Goal: Information Seeking & Learning: Learn about a topic

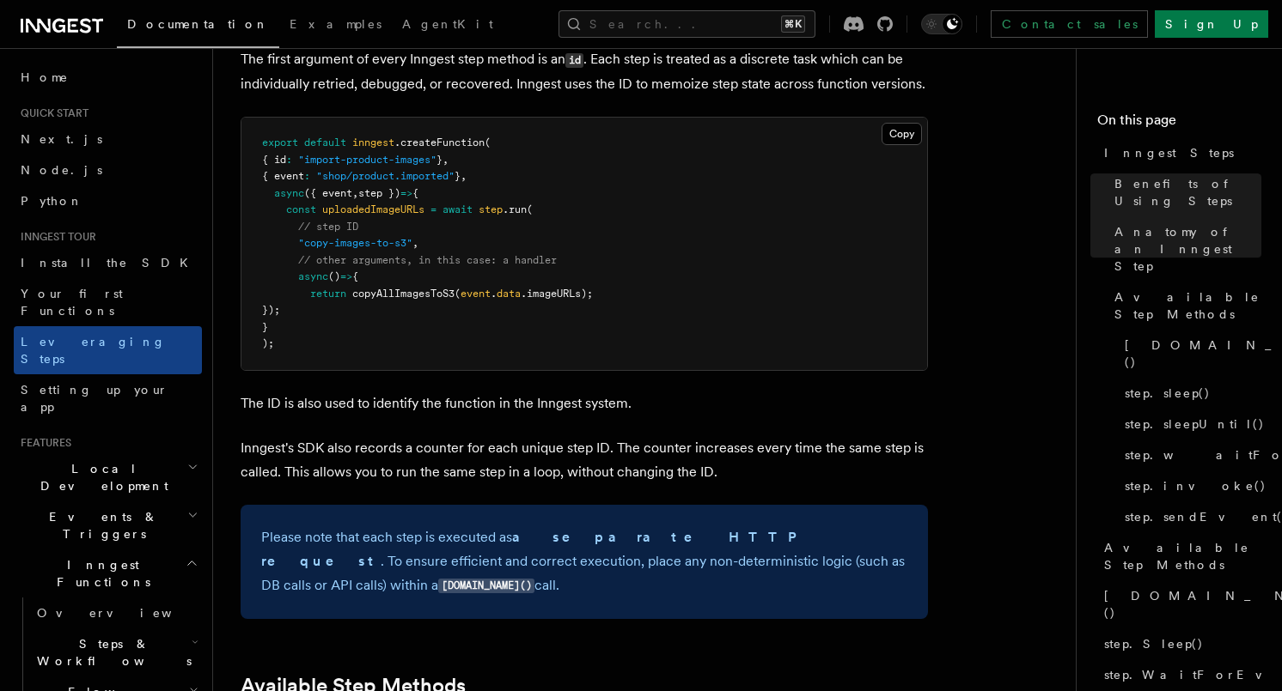
scroll to position [930, 0]
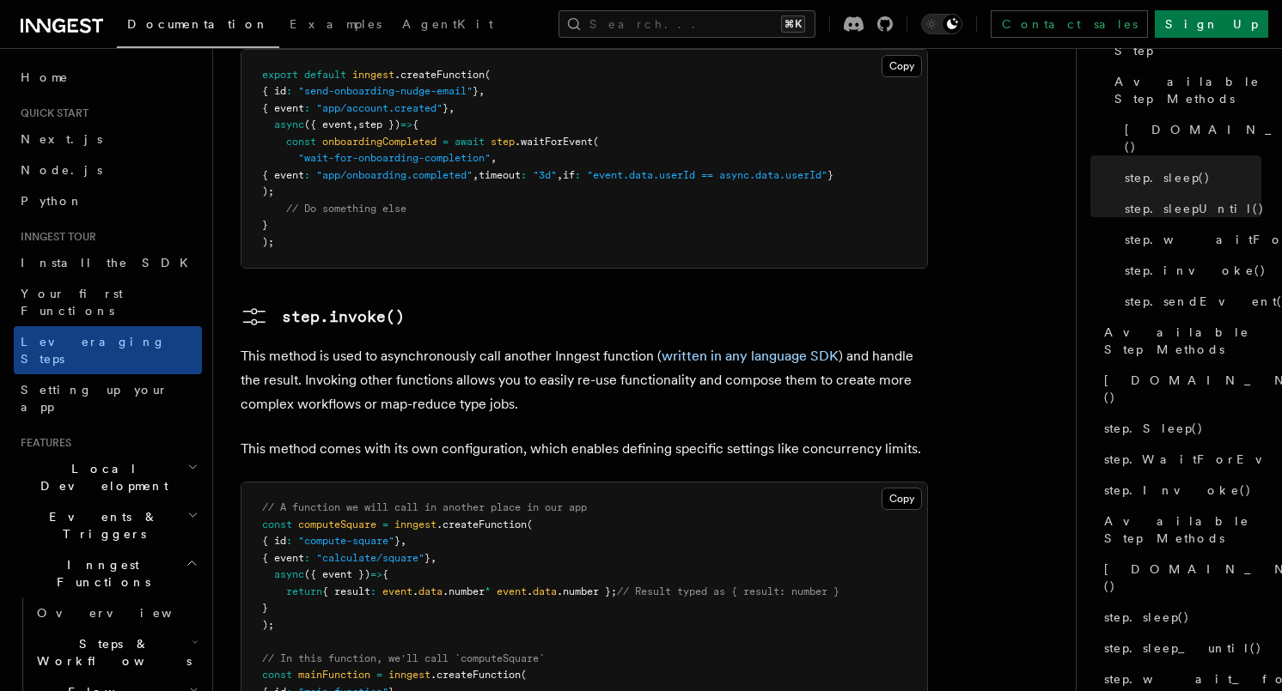
scroll to position [2864, 0]
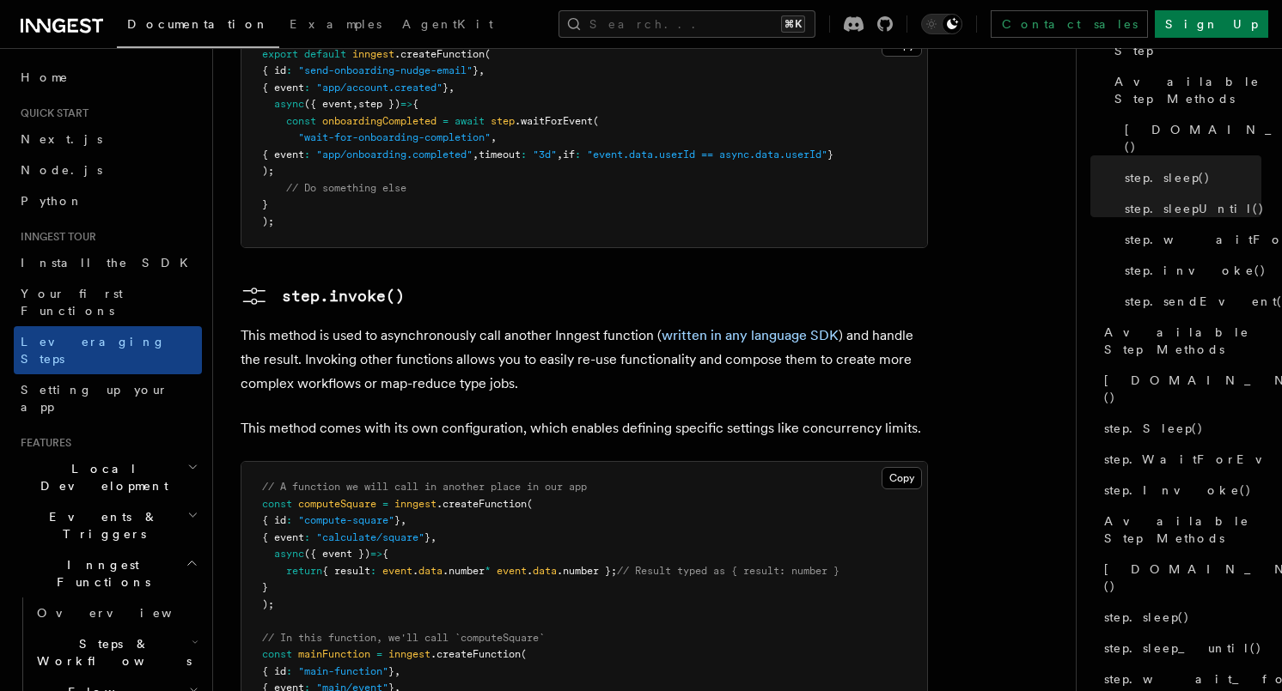
click at [304, 476] on pre "// A function we will call in another place in our app const computeSquare = in…" at bounding box center [583, 663] width 685 height 403
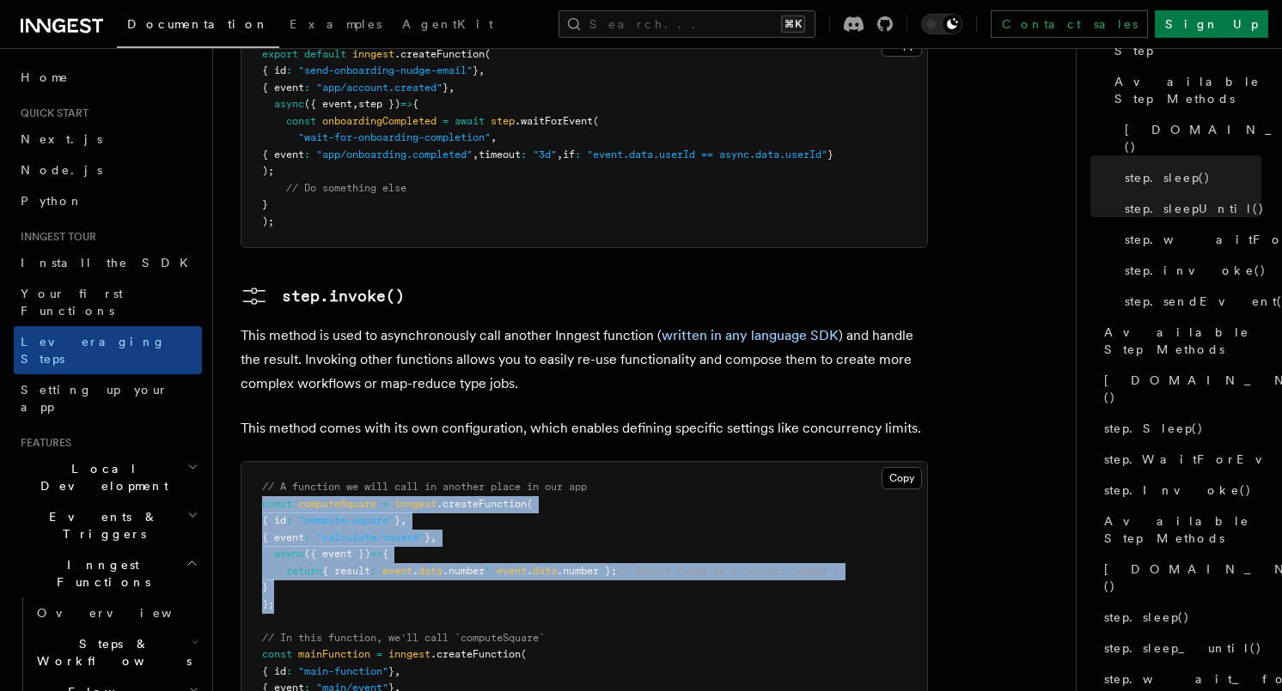
drag, startPoint x: 284, startPoint y: 488, endPoint x: 248, endPoint y: 391, distance: 103.5
click at [248, 462] on pre "// A function we will call in another place in our app const computeSquare = in…" at bounding box center [583, 663] width 685 height 403
copy code "const computeSquare = inngest .createFunction ( { id : "compute-square" } , { e…"
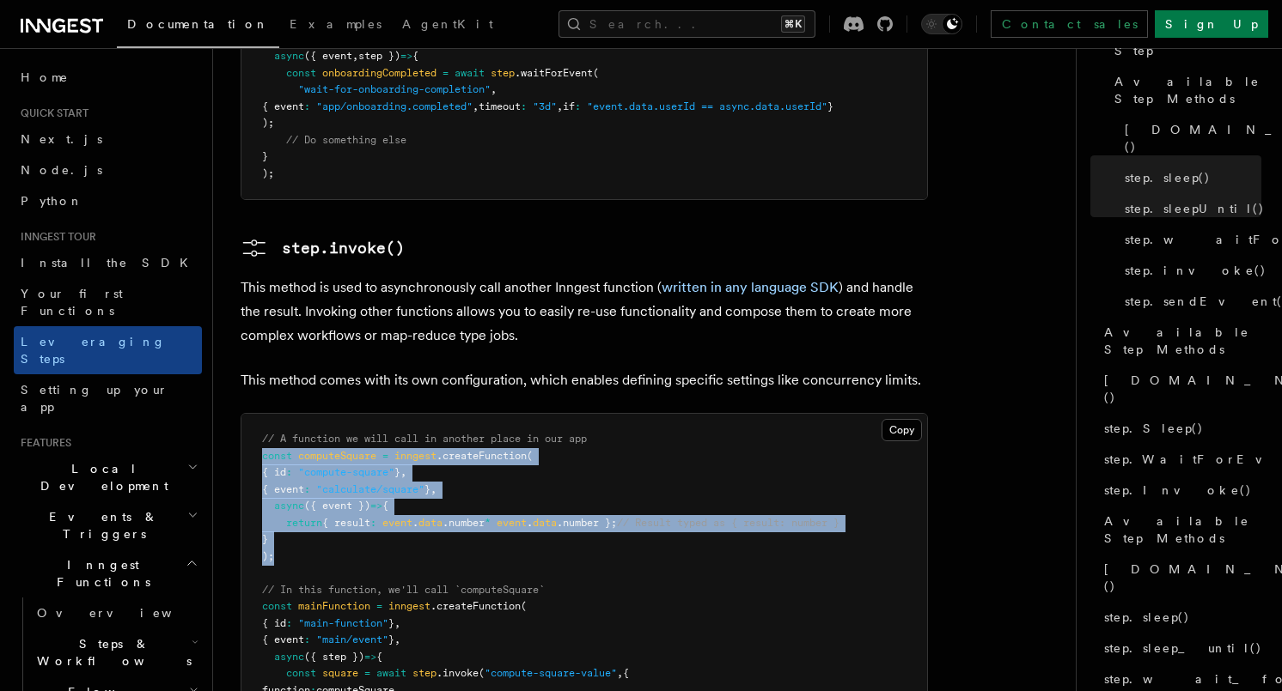
scroll to position [2995, 0]
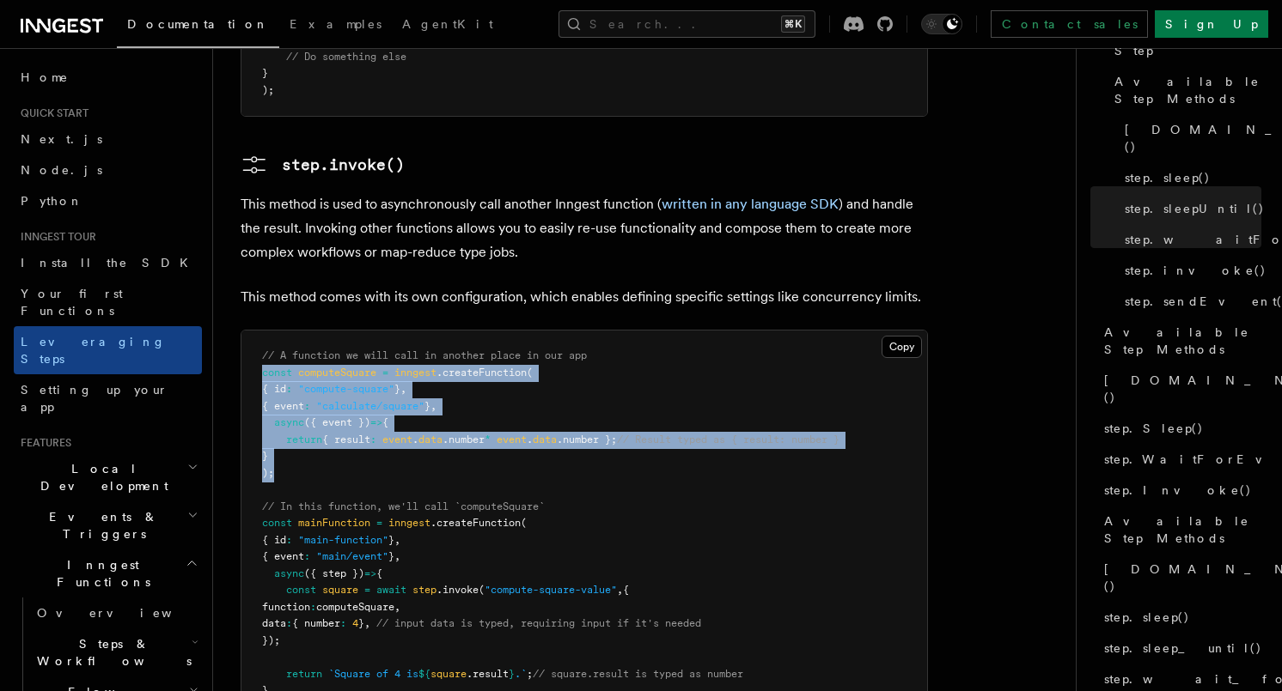
click at [533, 348] on pre "// A function we will call in another place in our app const computeSquare = in…" at bounding box center [583, 532] width 685 height 403
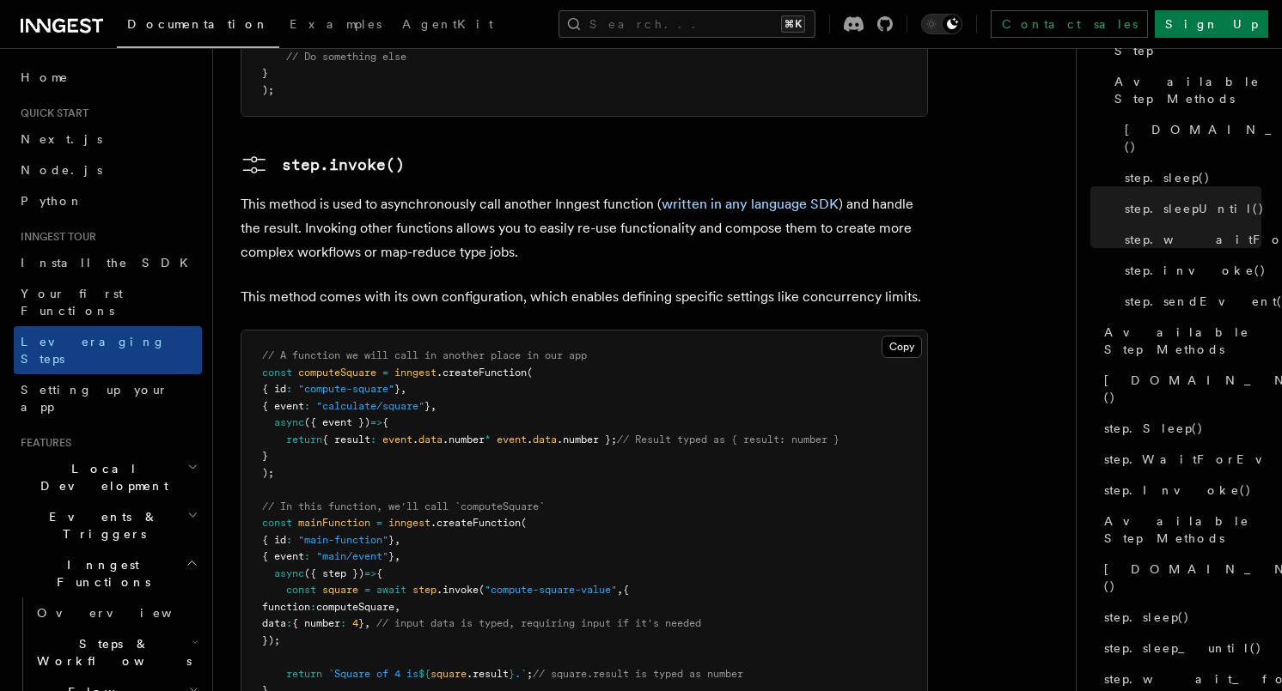
drag, startPoint x: 320, startPoint y: 579, endPoint x: 258, endPoint y: 404, distance: 186.1
click at [258, 404] on pre "// A function we will call in another place in our app const computeSquare = in…" at bounding box center [583, 532] width 685 height 403
copy code "const mainFunction = inngest .createFunction ( { id : "main-function" } , { eve…"
click at [300, 583] on pre "// A function we will call in another place in our app const computeSquare = in…" at bounding box center [583, 532] width 685 height 403
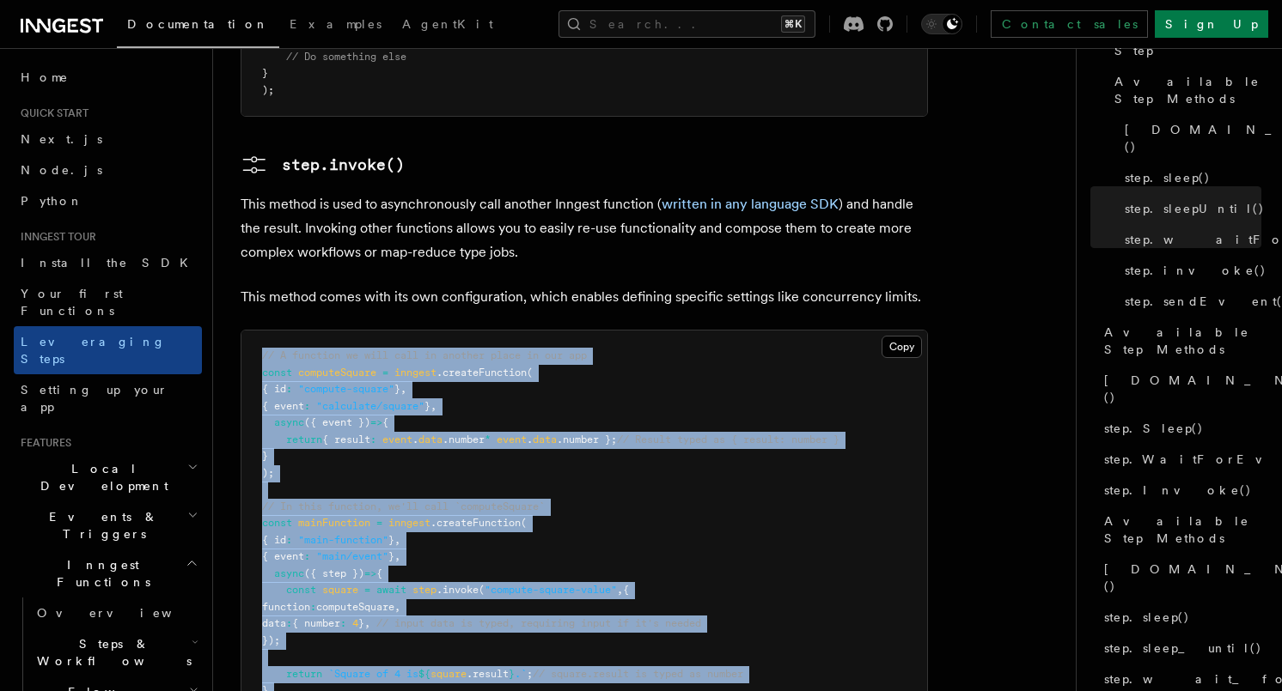
drag, startPoint x: 297, startPoint y: 588, endPoint x: 262, endPoint y: 259, distance: 331.7
click at [252, 331] on pre "// A function we will call in another place in our app const computeSquare = in…" at bounding box center [583, 532] width 685 height 403
copy code "// A function we will call in another place in our app const computeSquare = in…"
click at [350, 517] on span "mainFunction" at bounding box center [334, 523] width 72 height 12
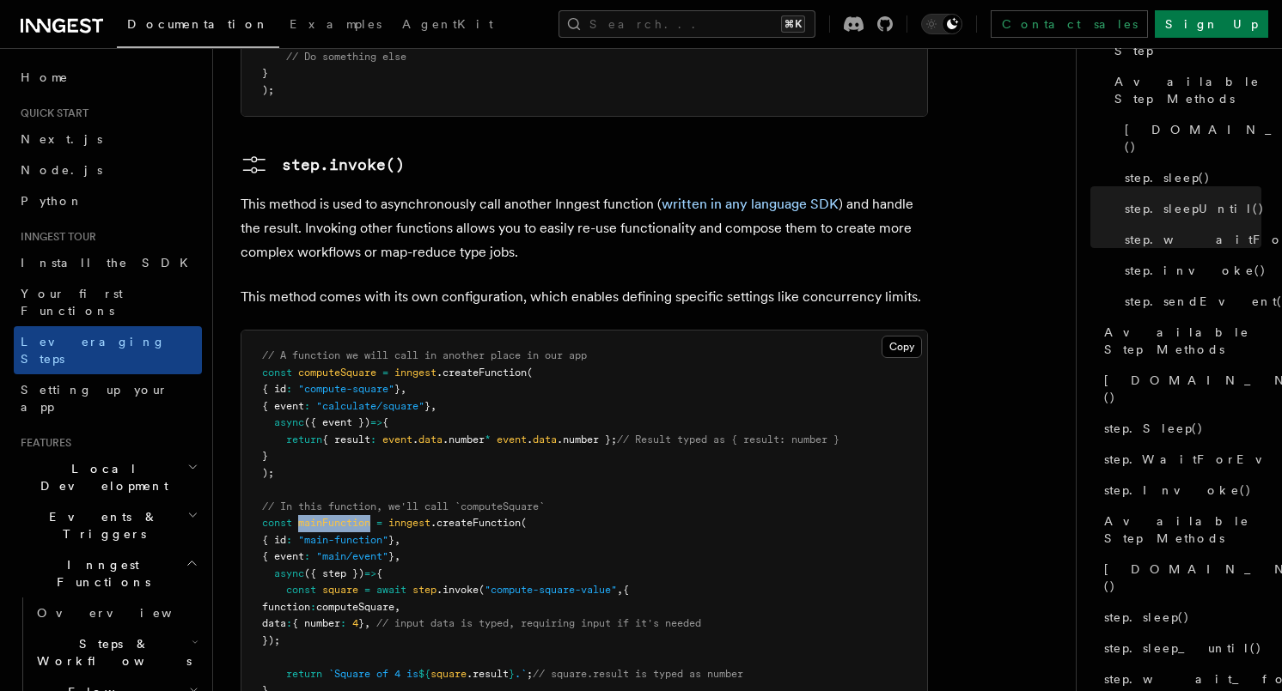
click at [350, 517] on span "mainFunction" at bounding box center [334, 523] width 72 height 12
click at [501, 445] on pre "// A function we will call in another place in our app const computeSquare = in…" at bounding box center [583, 532] width 685 height 403
drag, startPoint x: 664, startPoint y: 47, endPoint x: 672, endPoint y: 37, distance: 12.9
click at [665, 48] on div at bounding box center [641, 48] width 1282 height 1
click at [672, 37] on button "Search... ⌘K" at bounding box center [686, 23] width 257 height 27
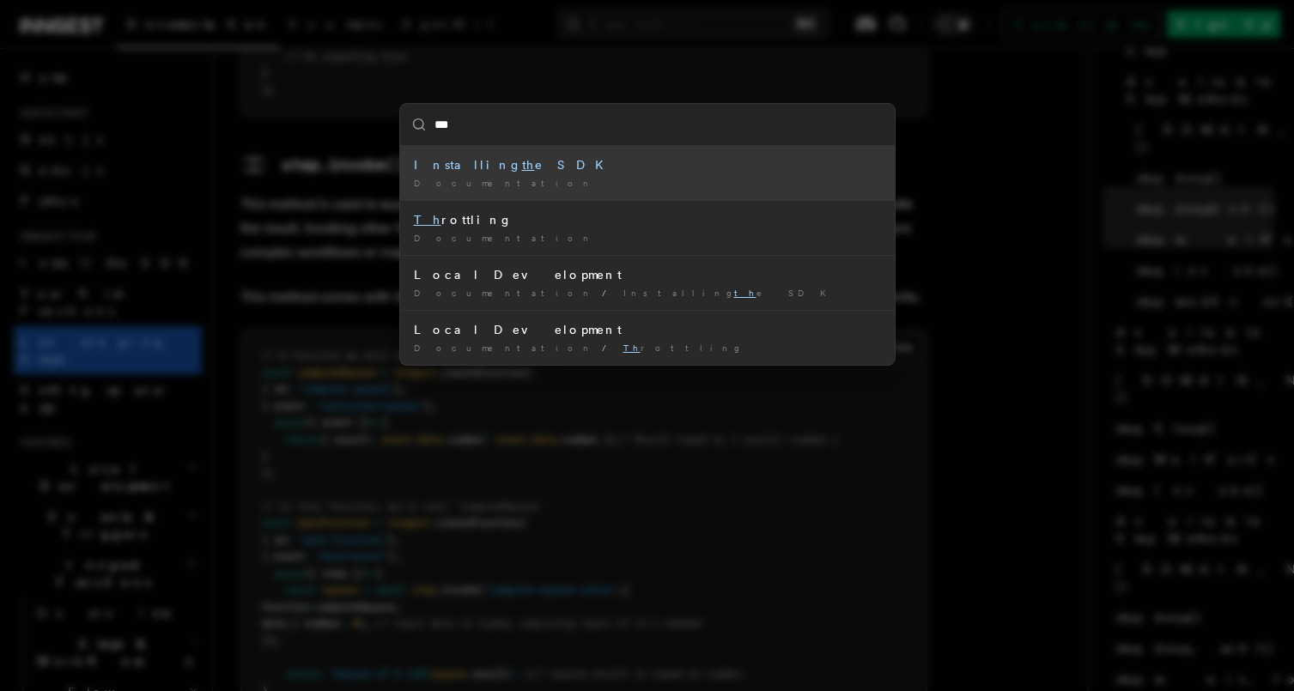
type input "****"
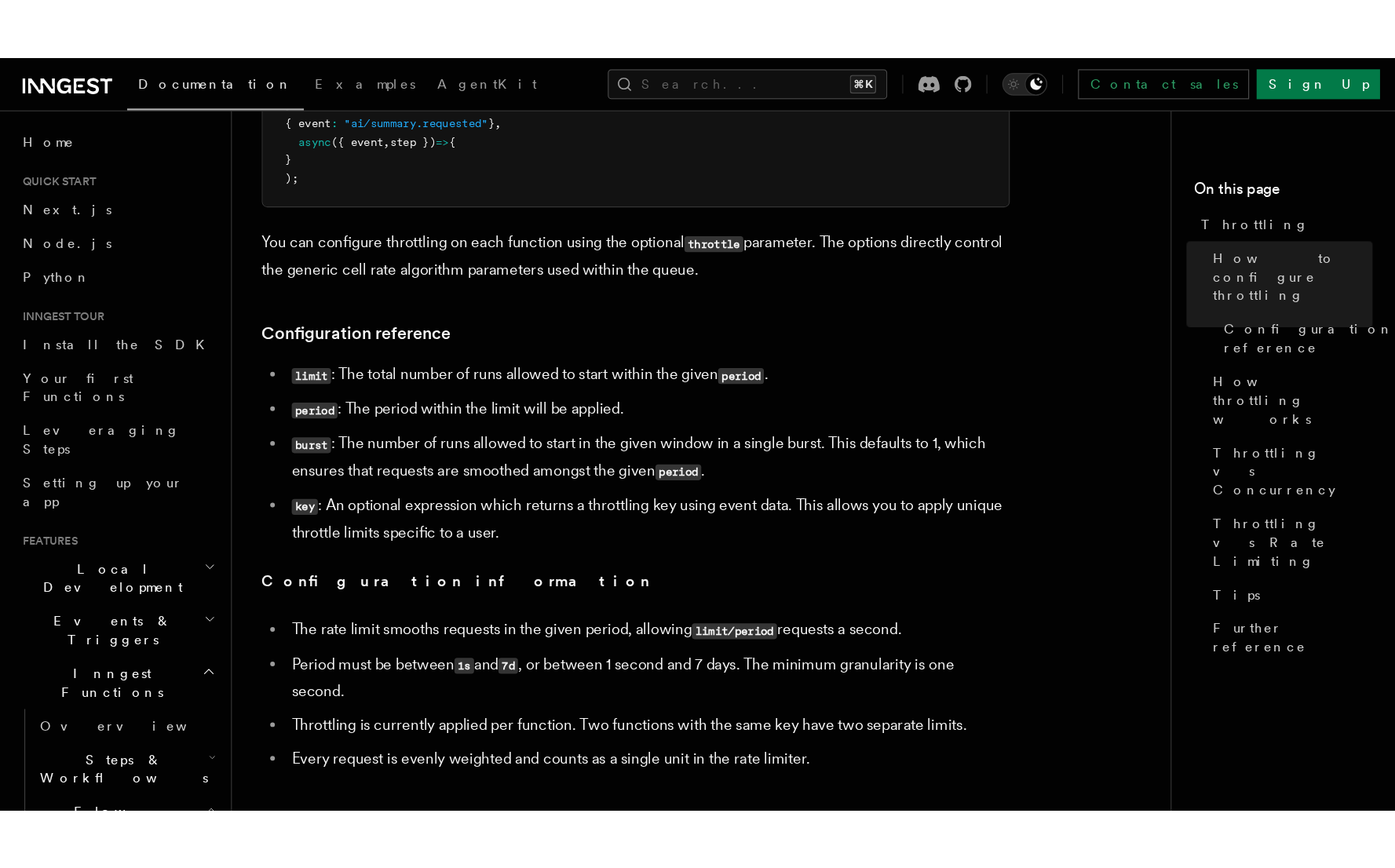
scroll to position [238, 0]
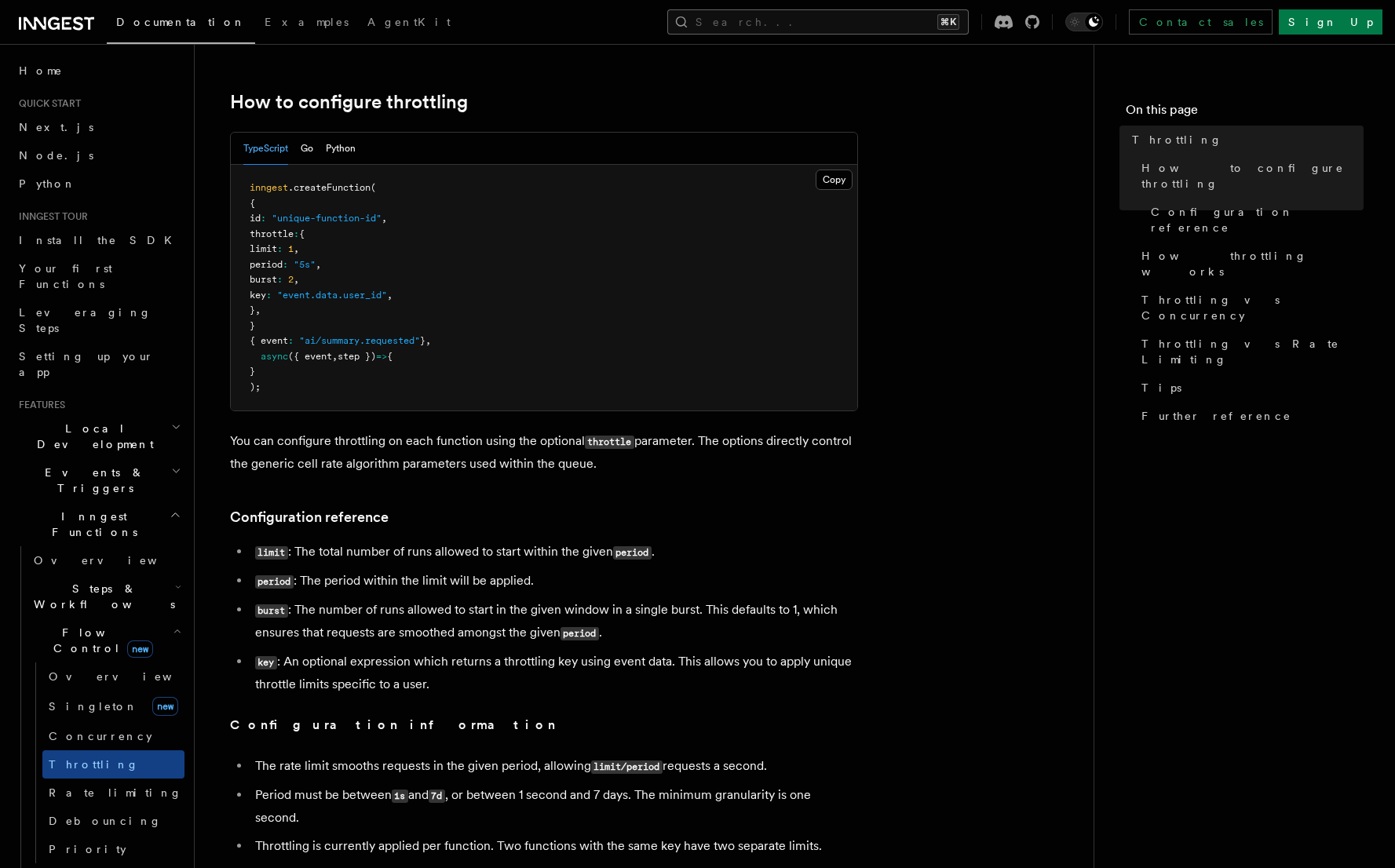
click at [887, 11] on button "Search... ⌘K" at bounding box center [818, 21] width 302 height 25
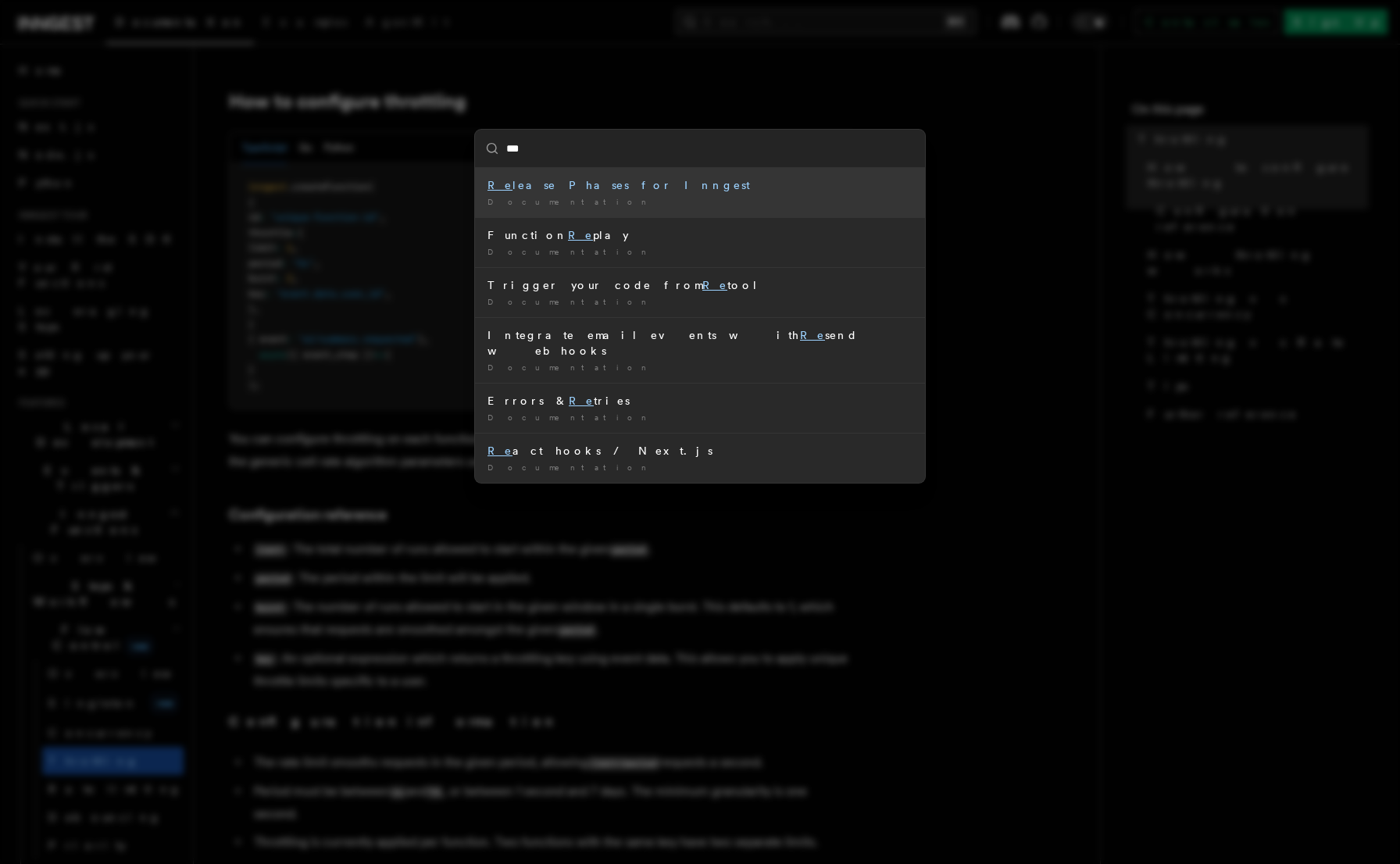
type input "****"
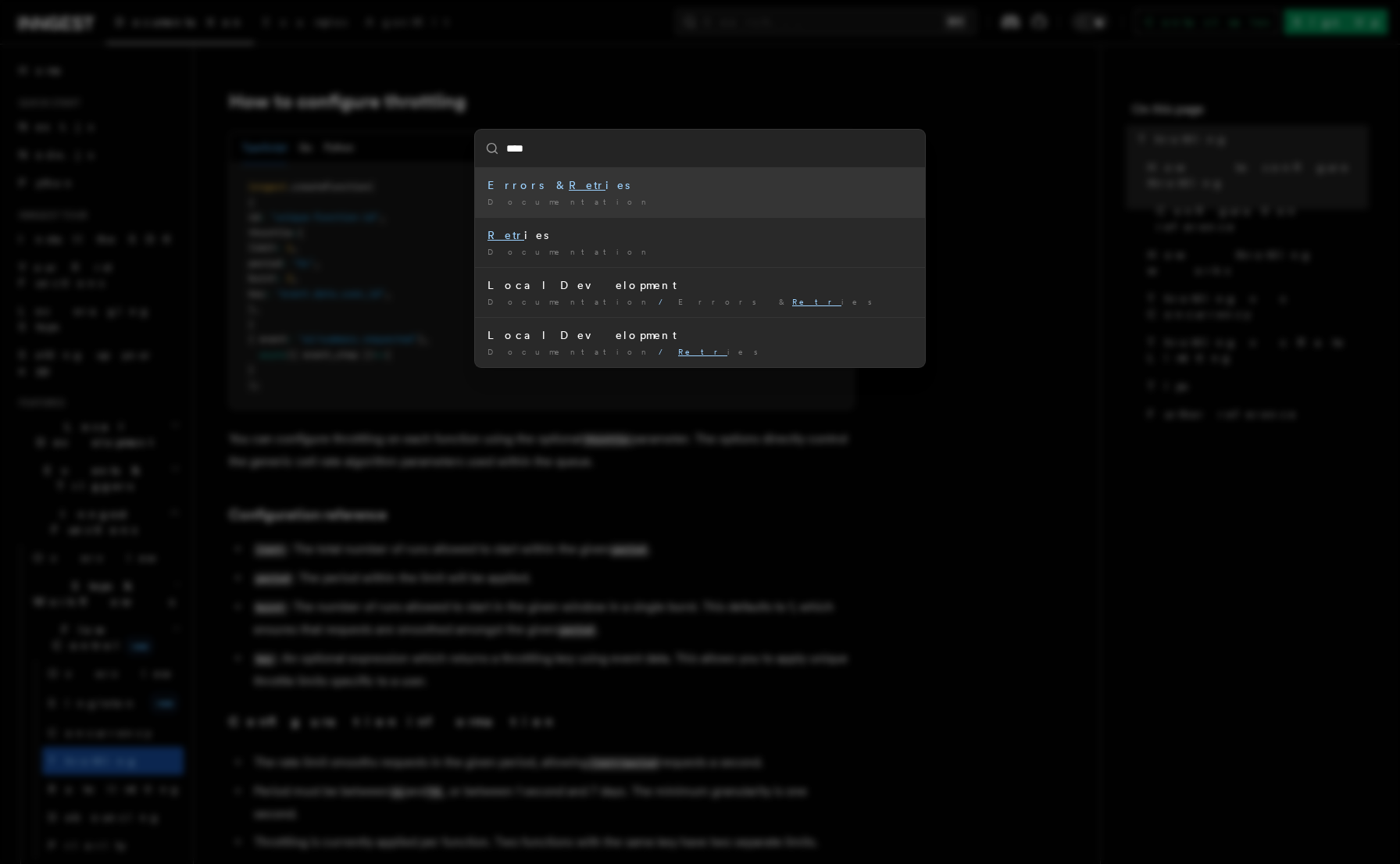
click at [638, 200] on div "Documentation /" at bounding box center [700, 202] width 425 height 12
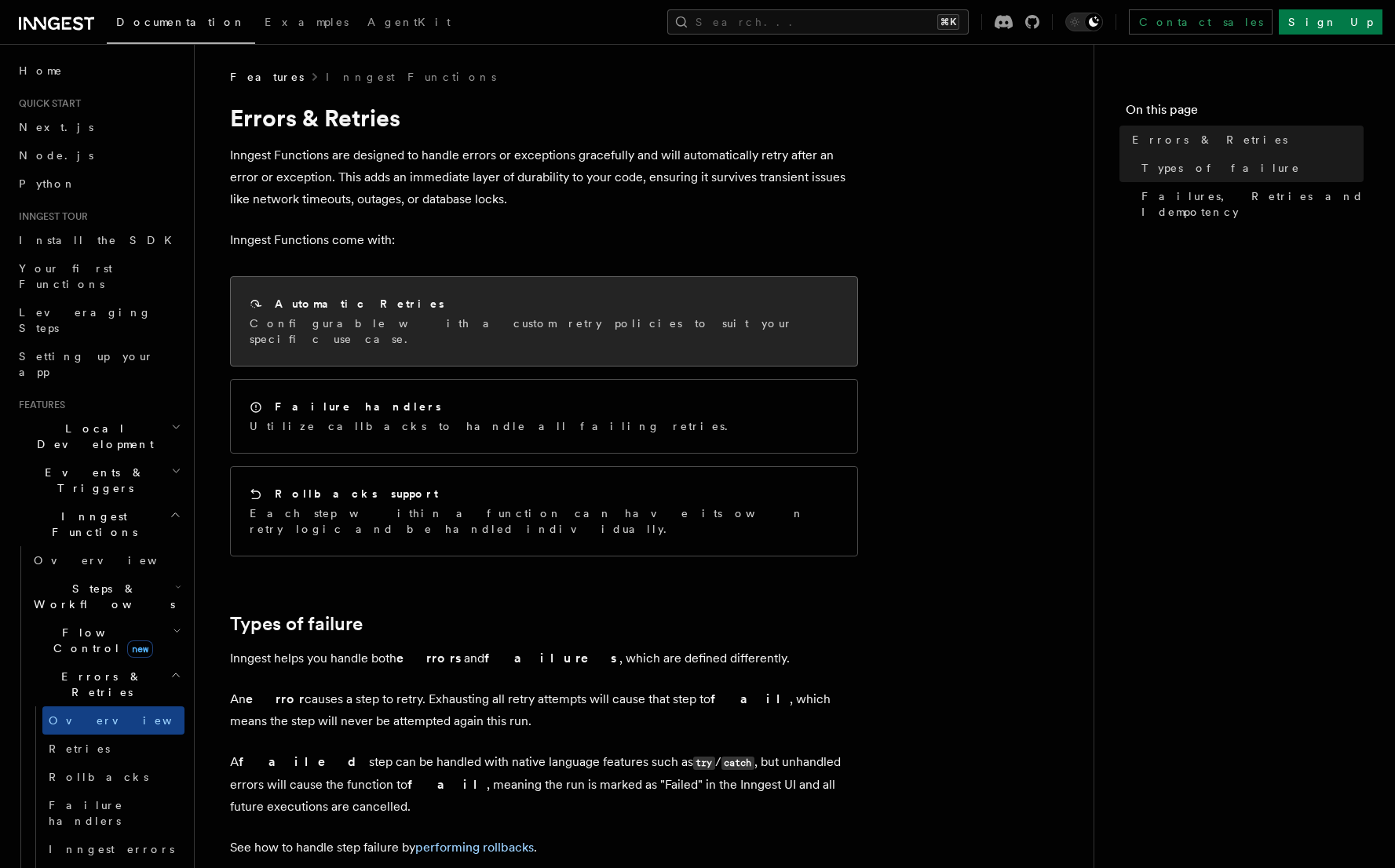
click at [419, 338] on div "Automatic Retries Configurable with a custom retry policies to suit your specif…" at bounding box center [544, 321] width 626 height 89
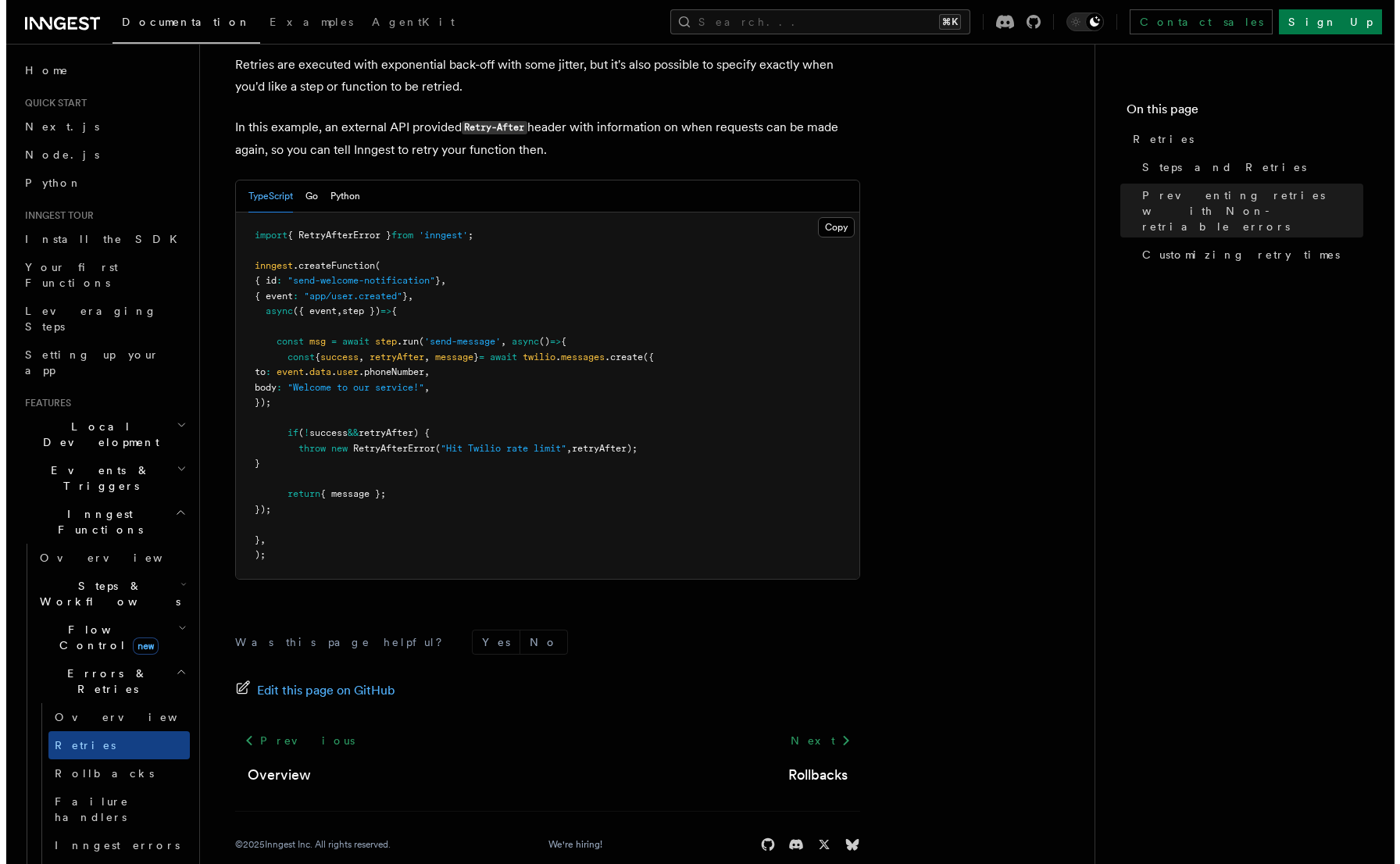
scroll to position [2100, 0]
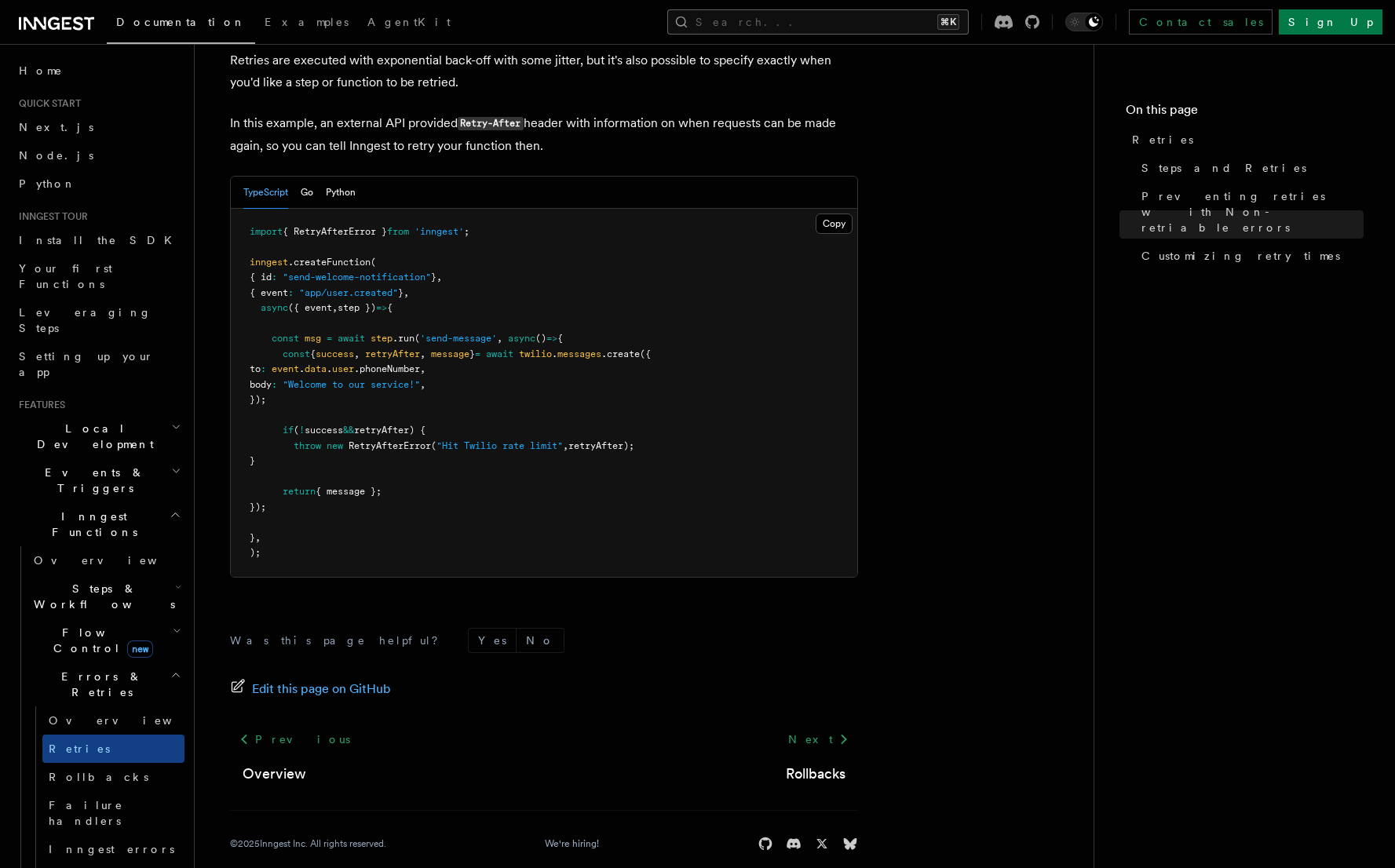
click at [889, 28] on button "Search... ⌘K" at bounding box center [818, 21] width 302 height 25
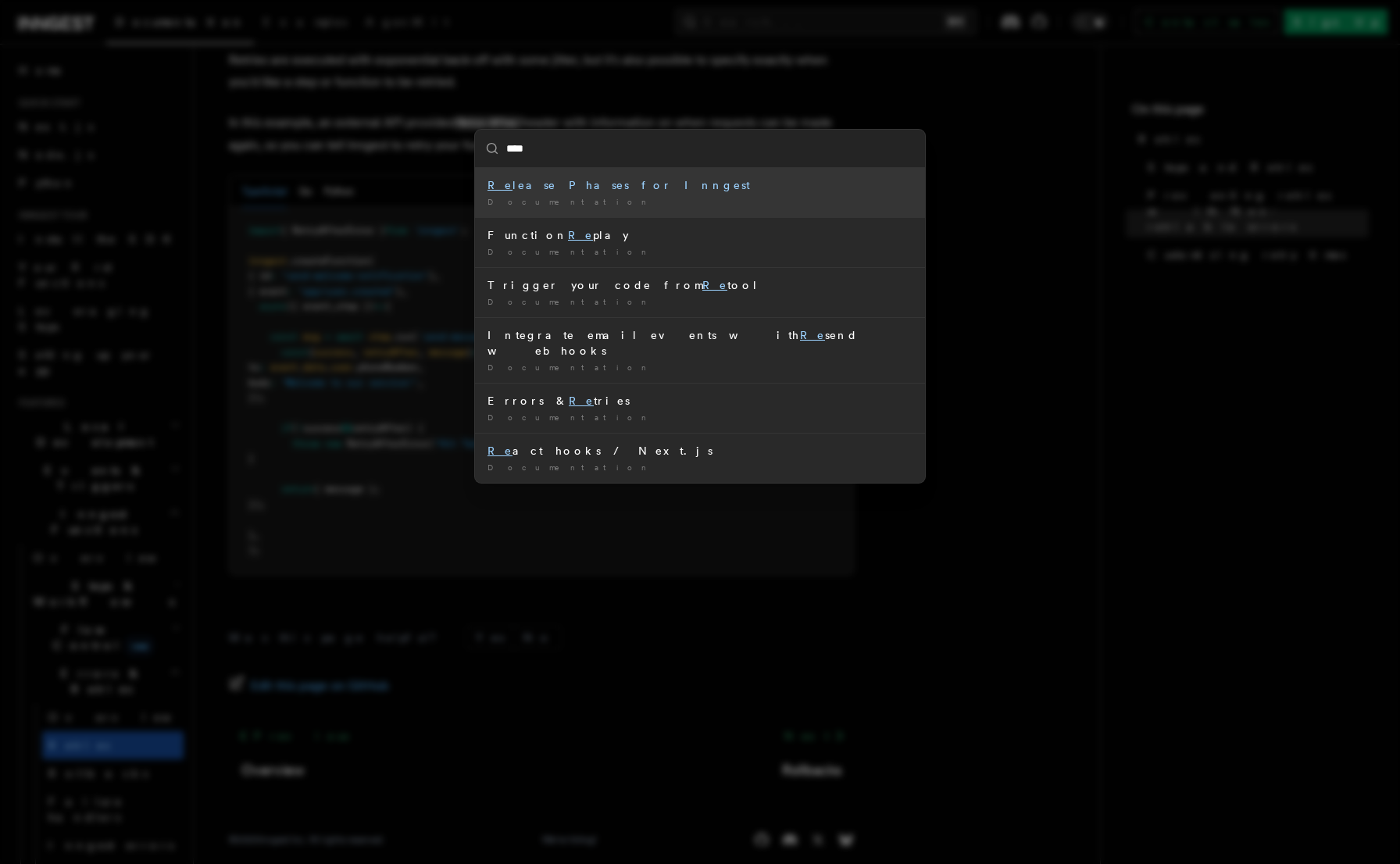
type input "*****"
type input "****"
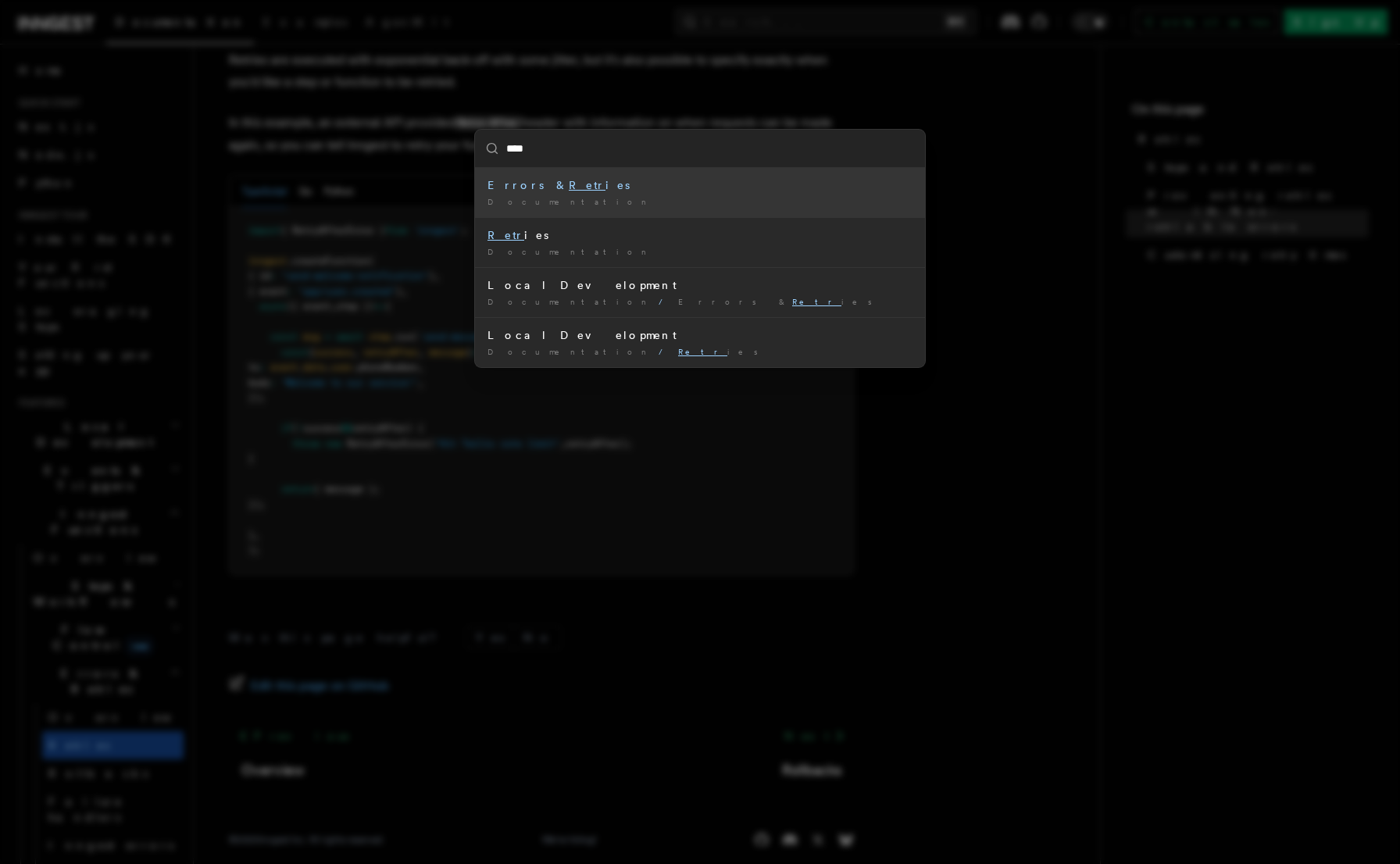
click at [697, 208] on li "Errors & Retr ies Documentation /" at bounding box center [700, 193] width 450 height 49
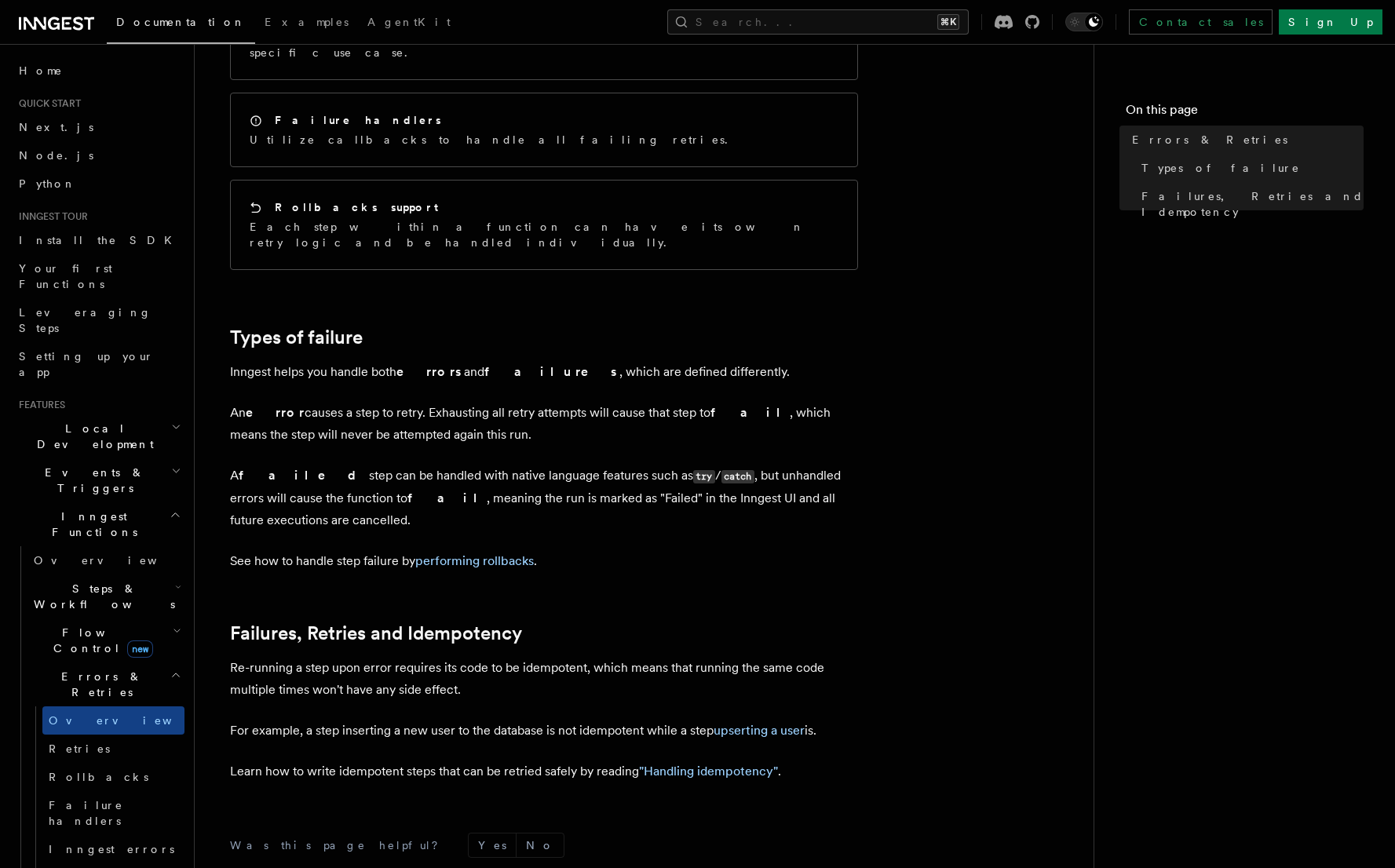
scroll to position [224, 0]
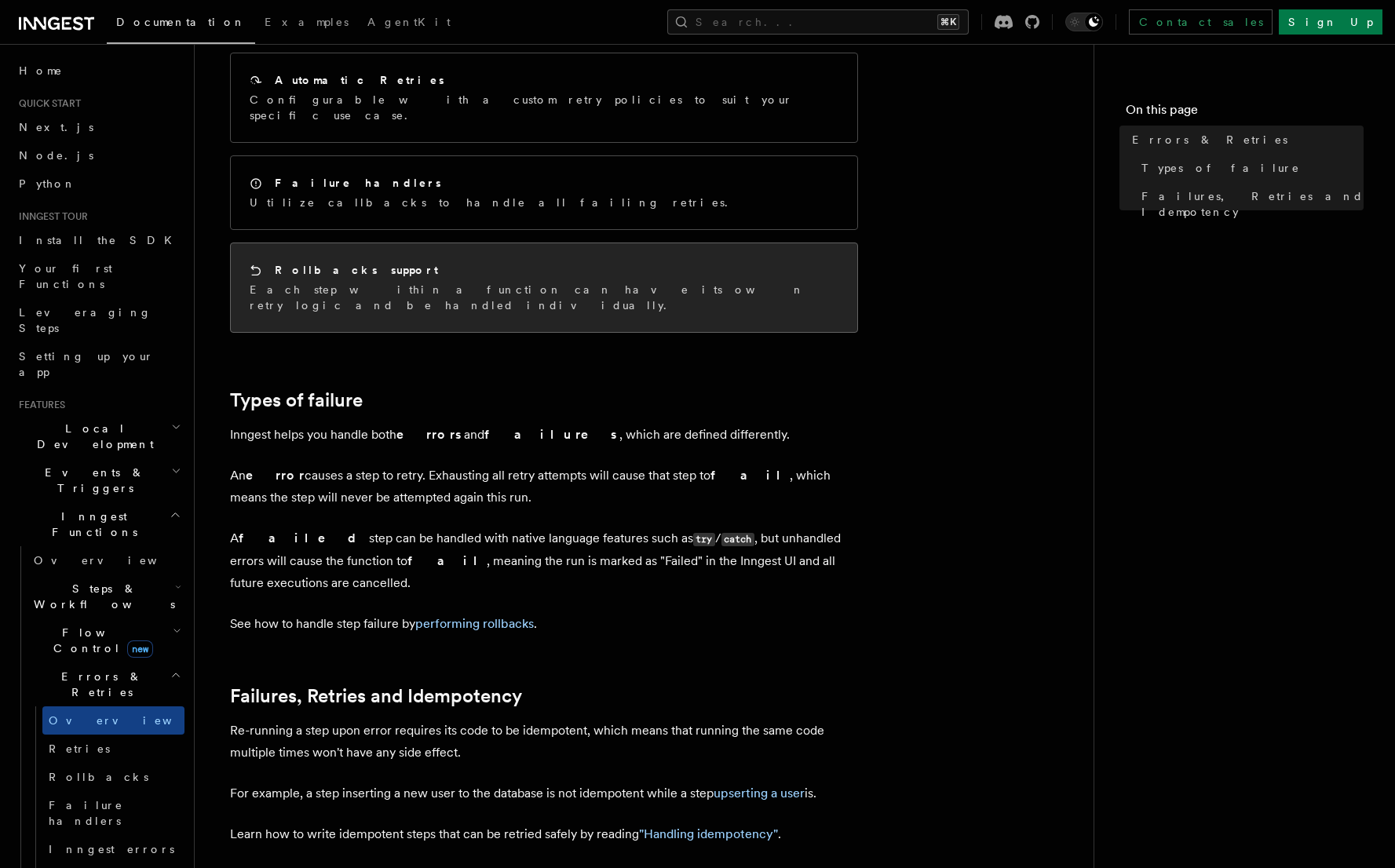
click at [484, 286] on div "Rollbacks support Each step within a function can have its own retry logic and …" at bounding box center [544, 287] width 626 height 89
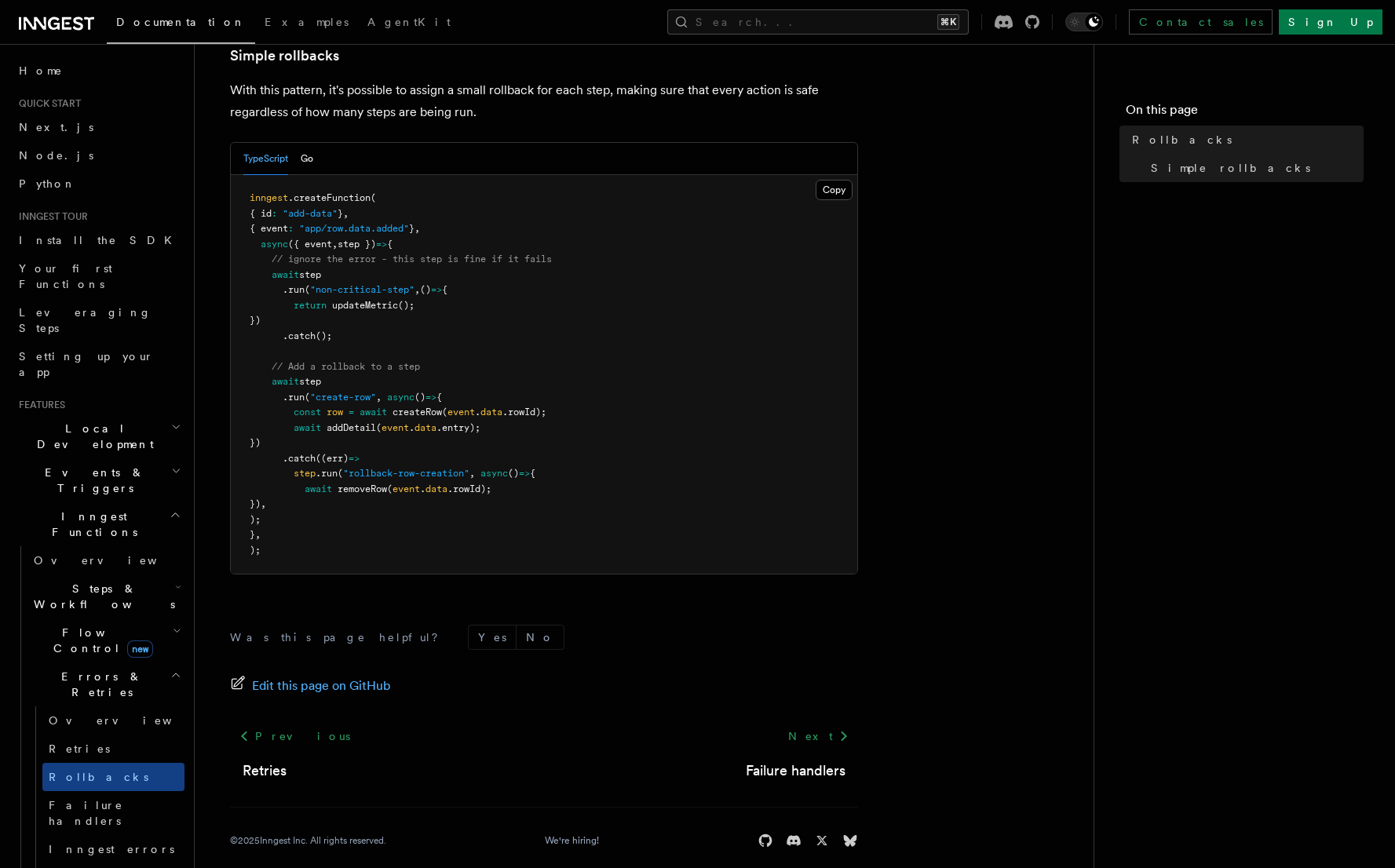
scroll to position [854, 0]
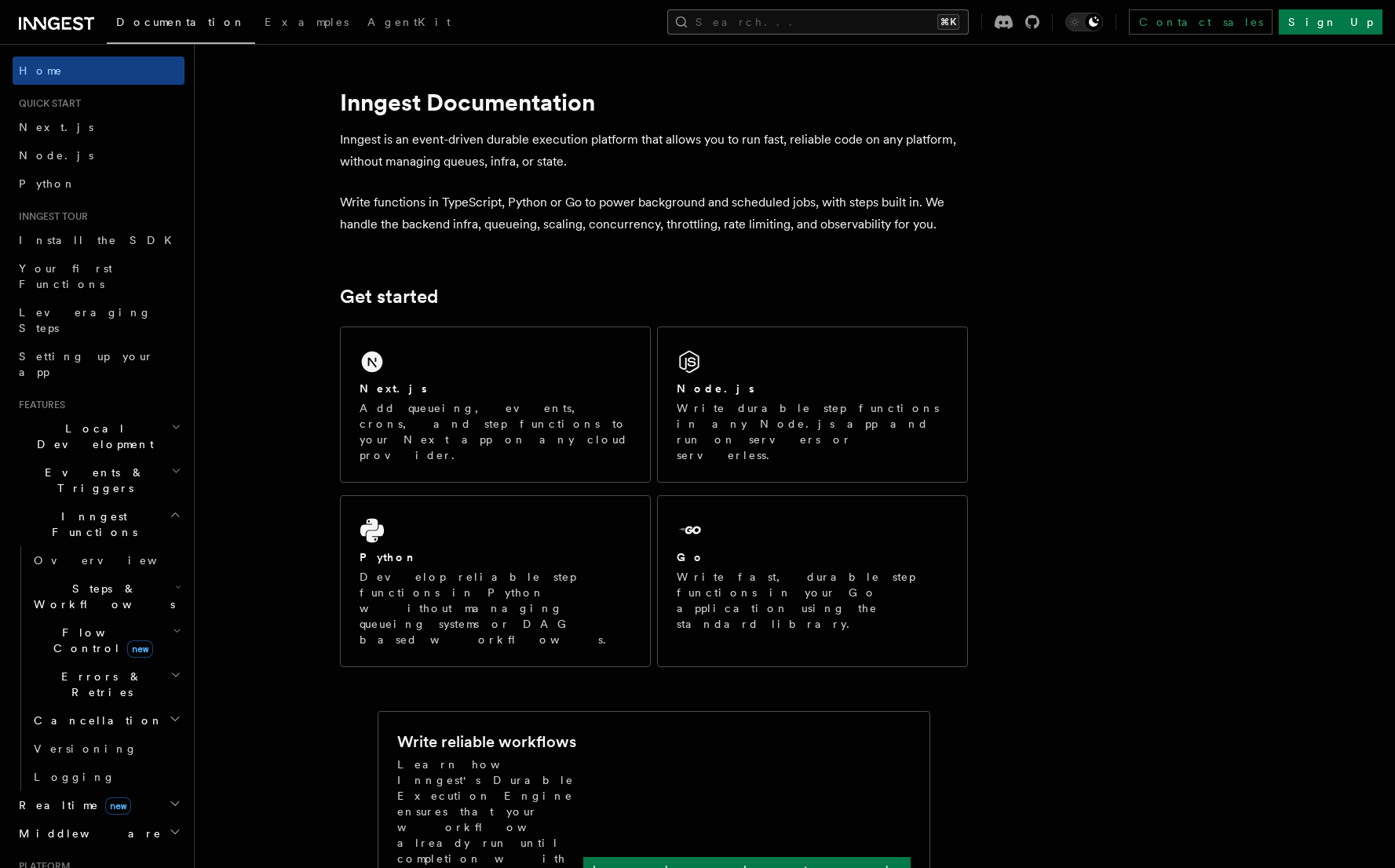
click at [882, 26] on button "Search... ⌘K" at bounding box center [818, 21] width 302 height 25
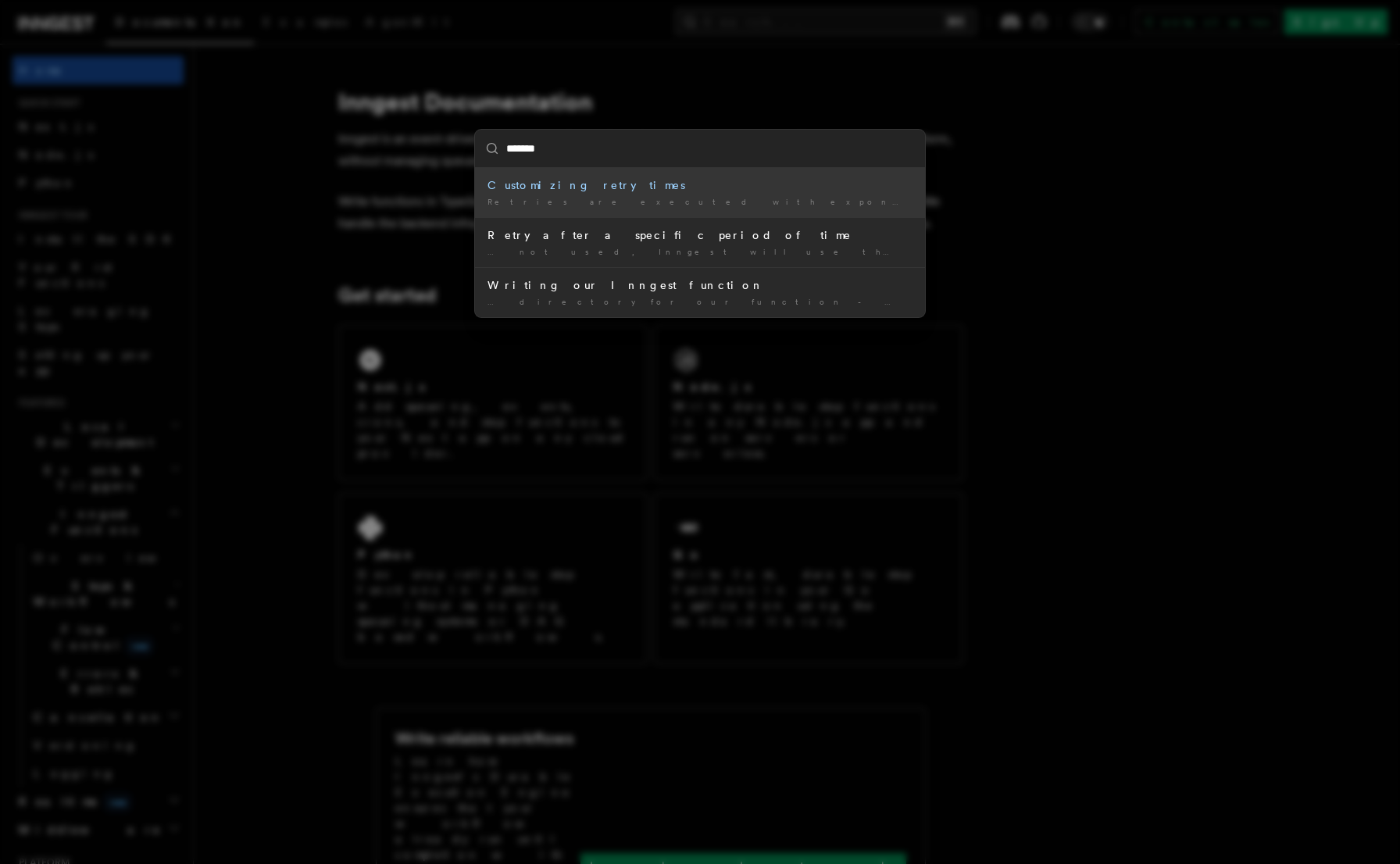
type input "******"
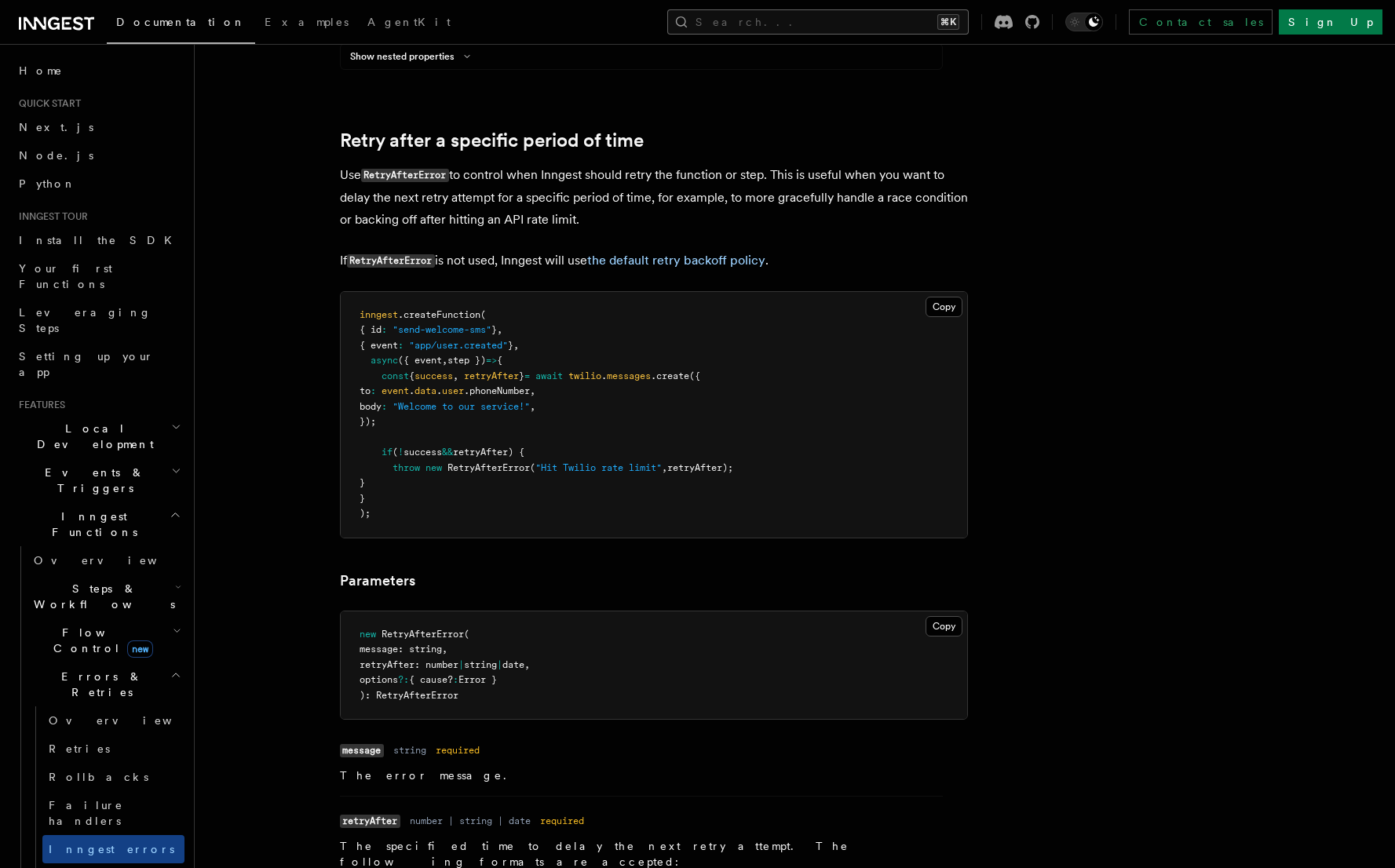
scroll to position [1481, 0]
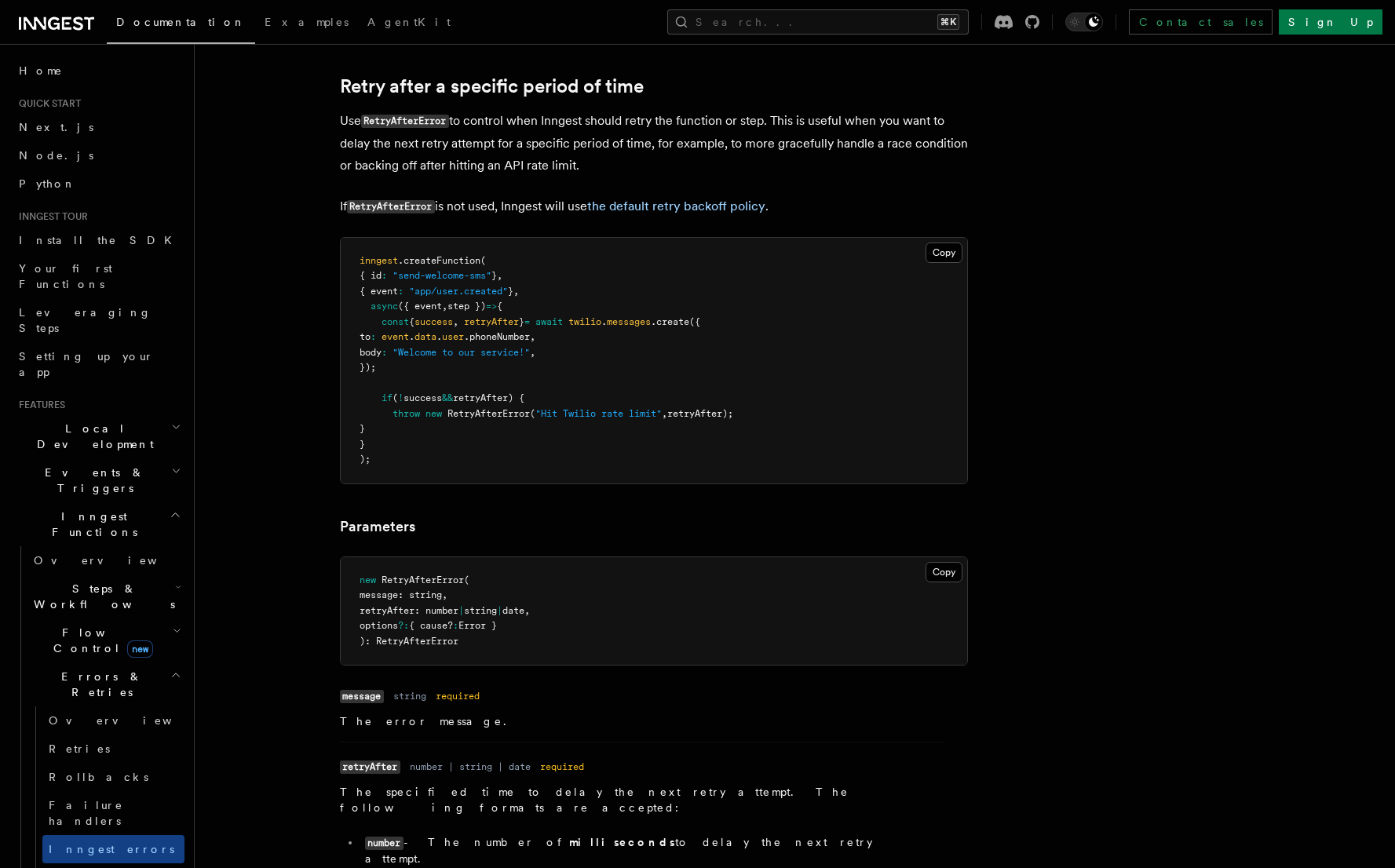
click at [1313, 392] on main "Features Inngest Functions Errors & Retries Inngest Errors Inngest automaticall…" at bounding box center [766, 691] width 1093 height 4257
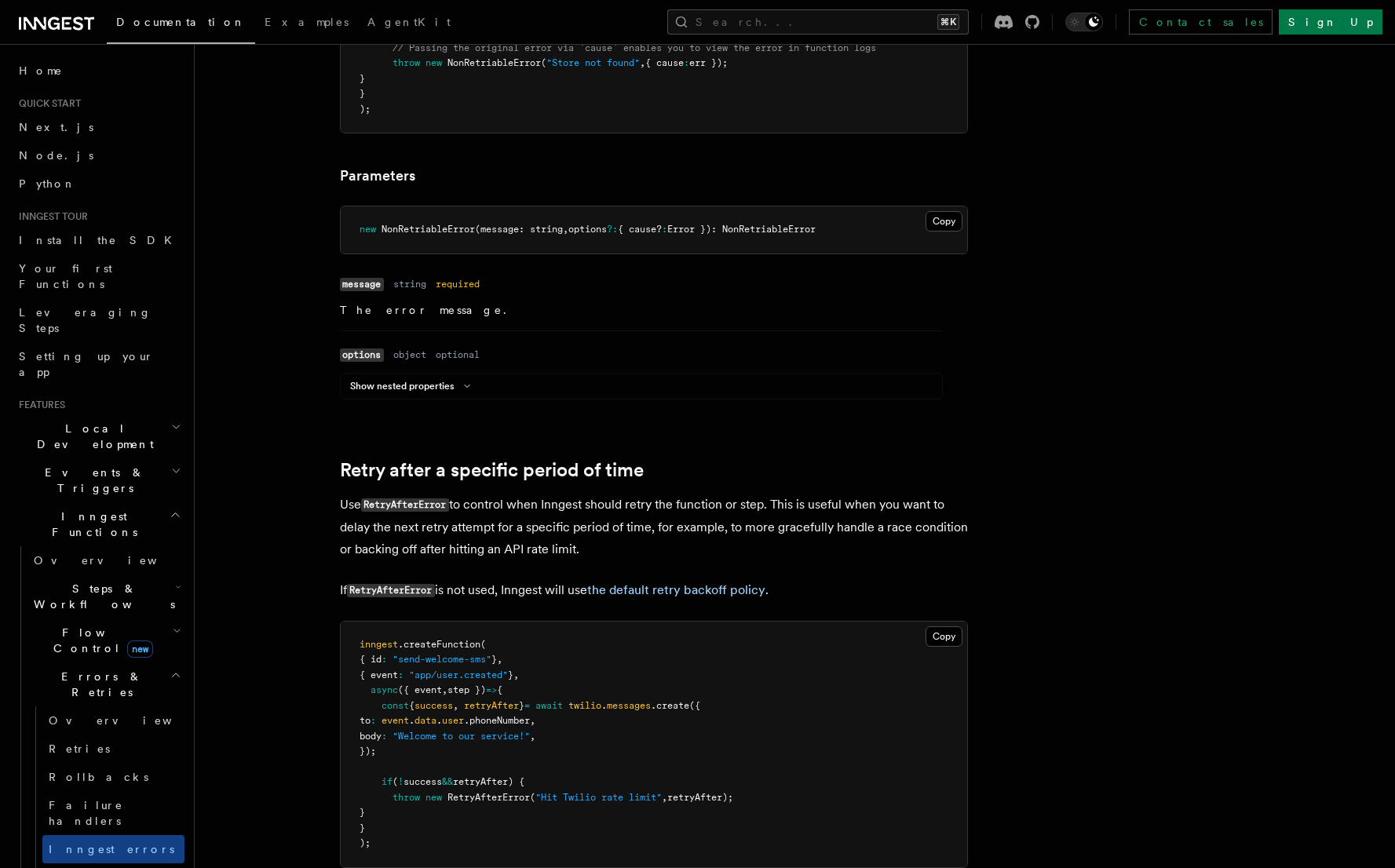
scroll to position [1016, 0]
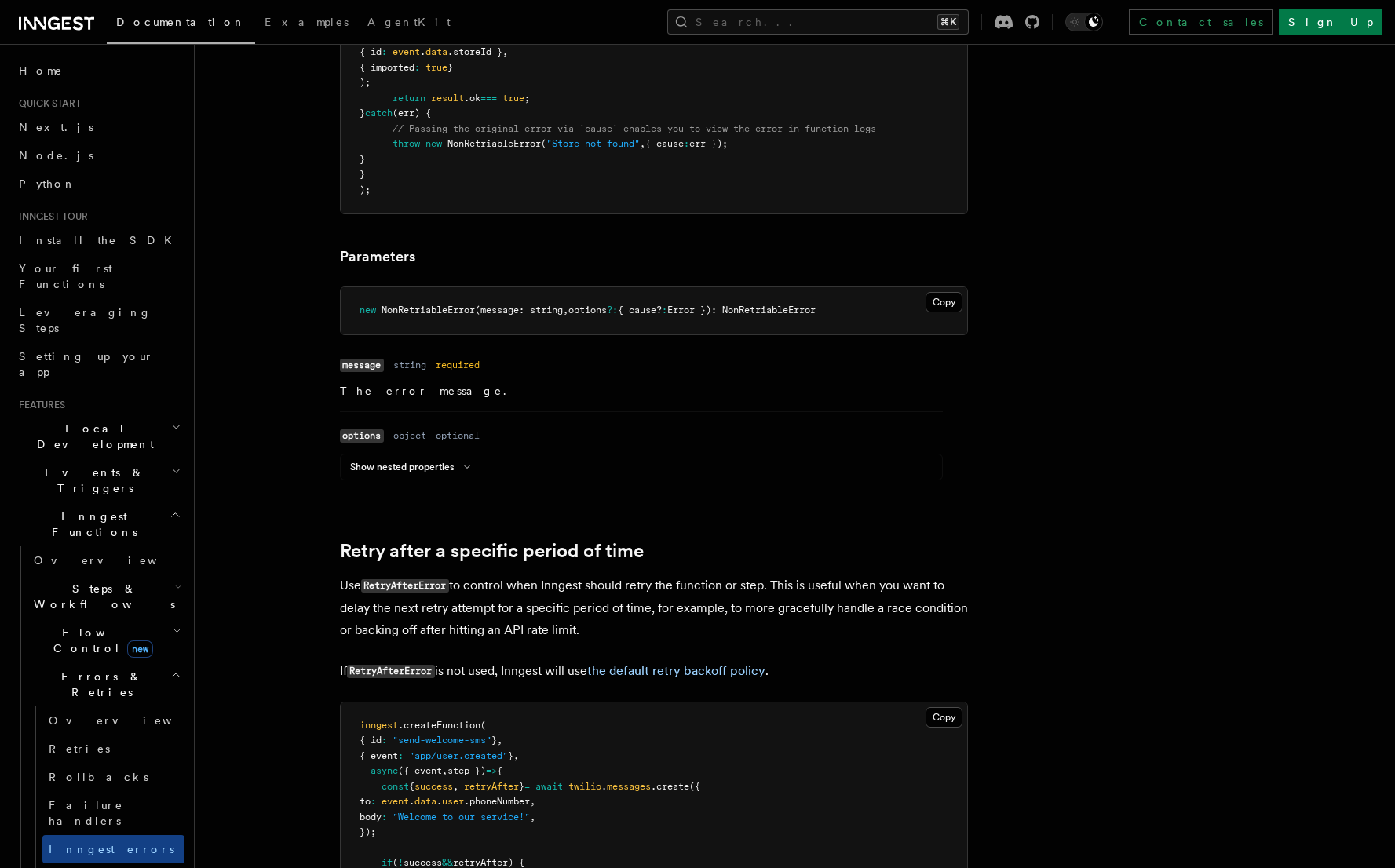
click at [431, 476] on div "Show nested properties" at bounding box center [642, 470] width 602 height 19
click at [430, 473] on div "Show nested properties" at bounding box center [642, 470] width 602 height 19
click at [431, 467] on button "Show nested properties" at bounding box center [413, 467] width 126 height 13
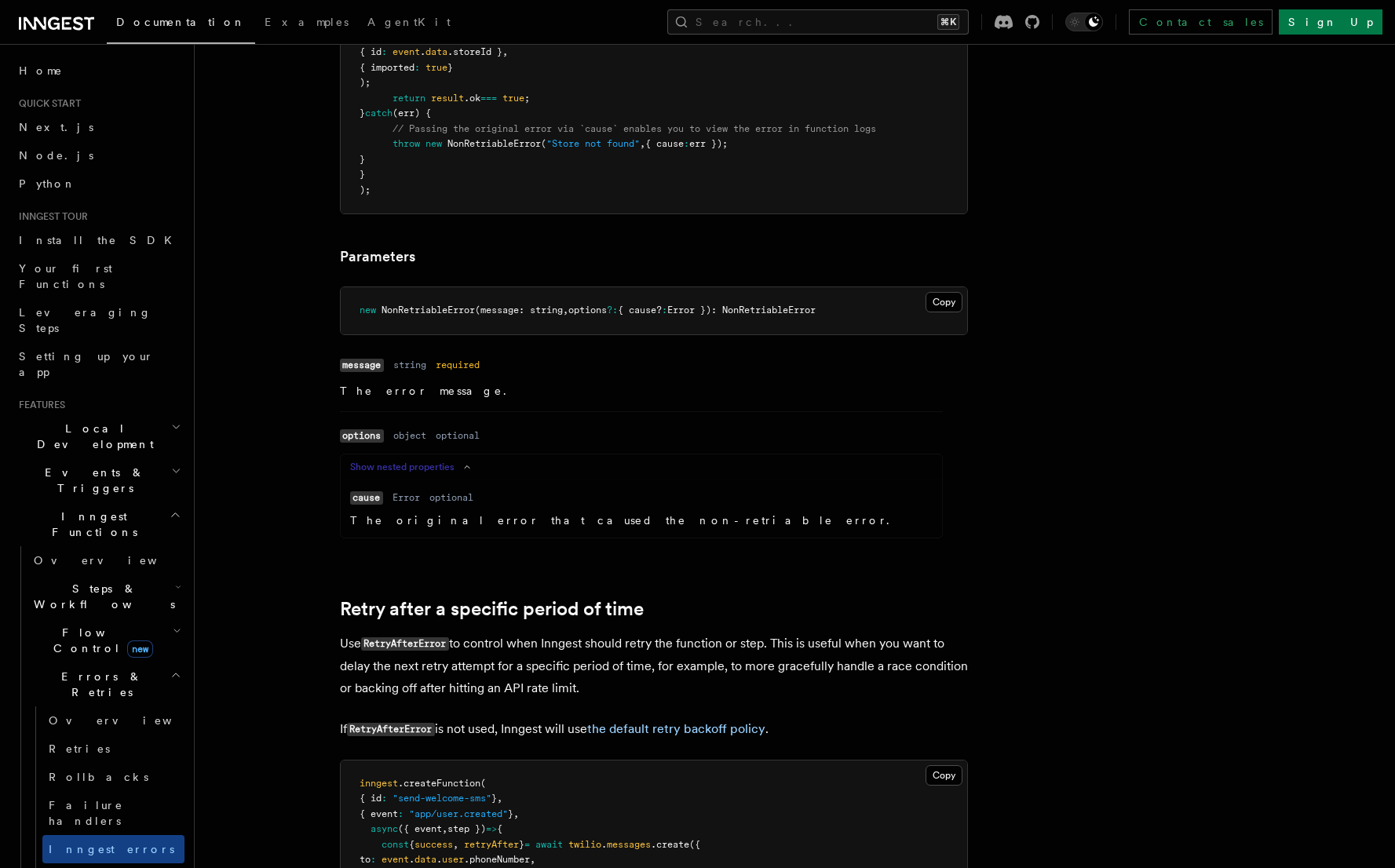
click at [430, 467] on button "Show nested properties" at bounding box center [413, 467] width 126 height 13
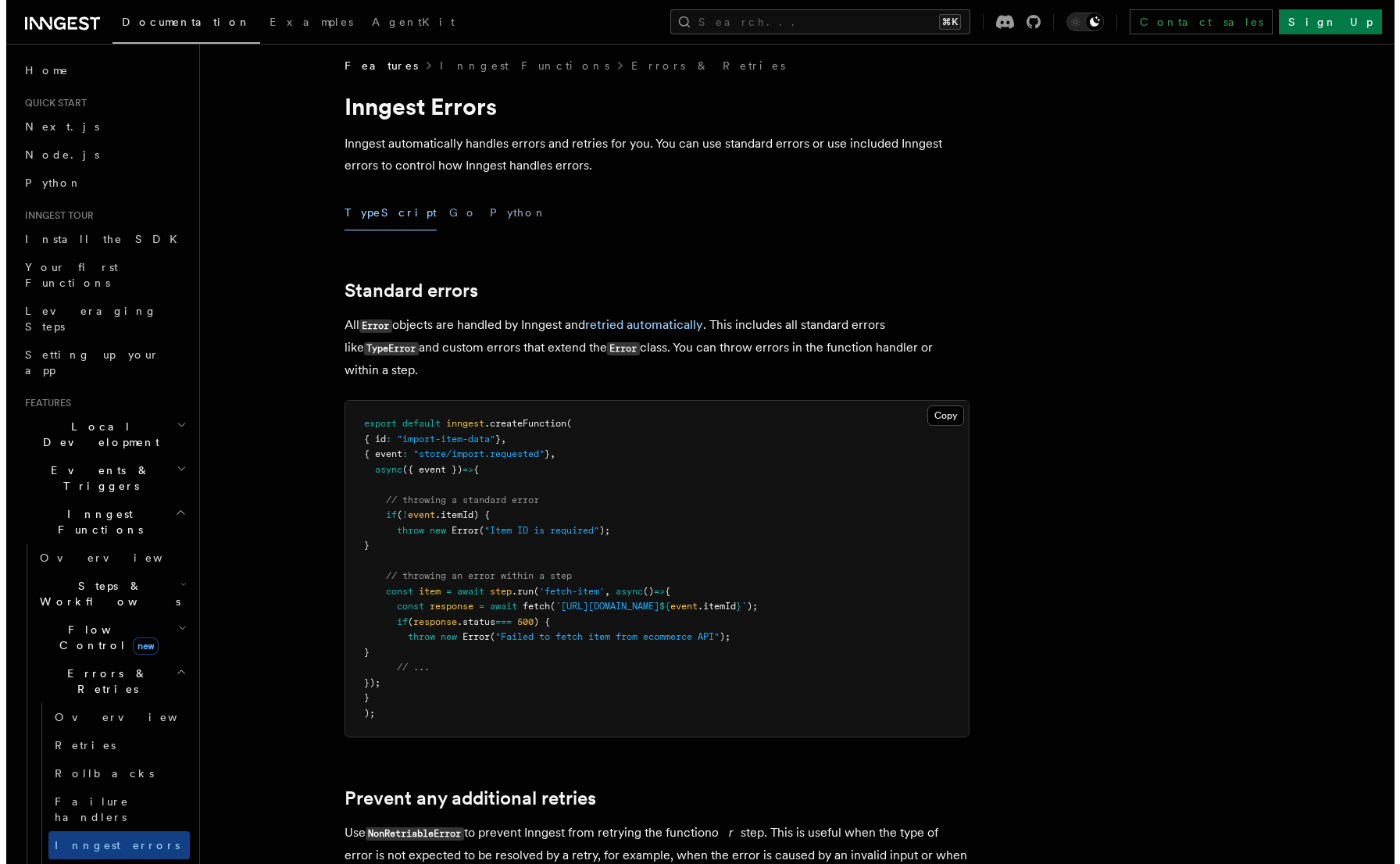
scroll to position [0, 0]
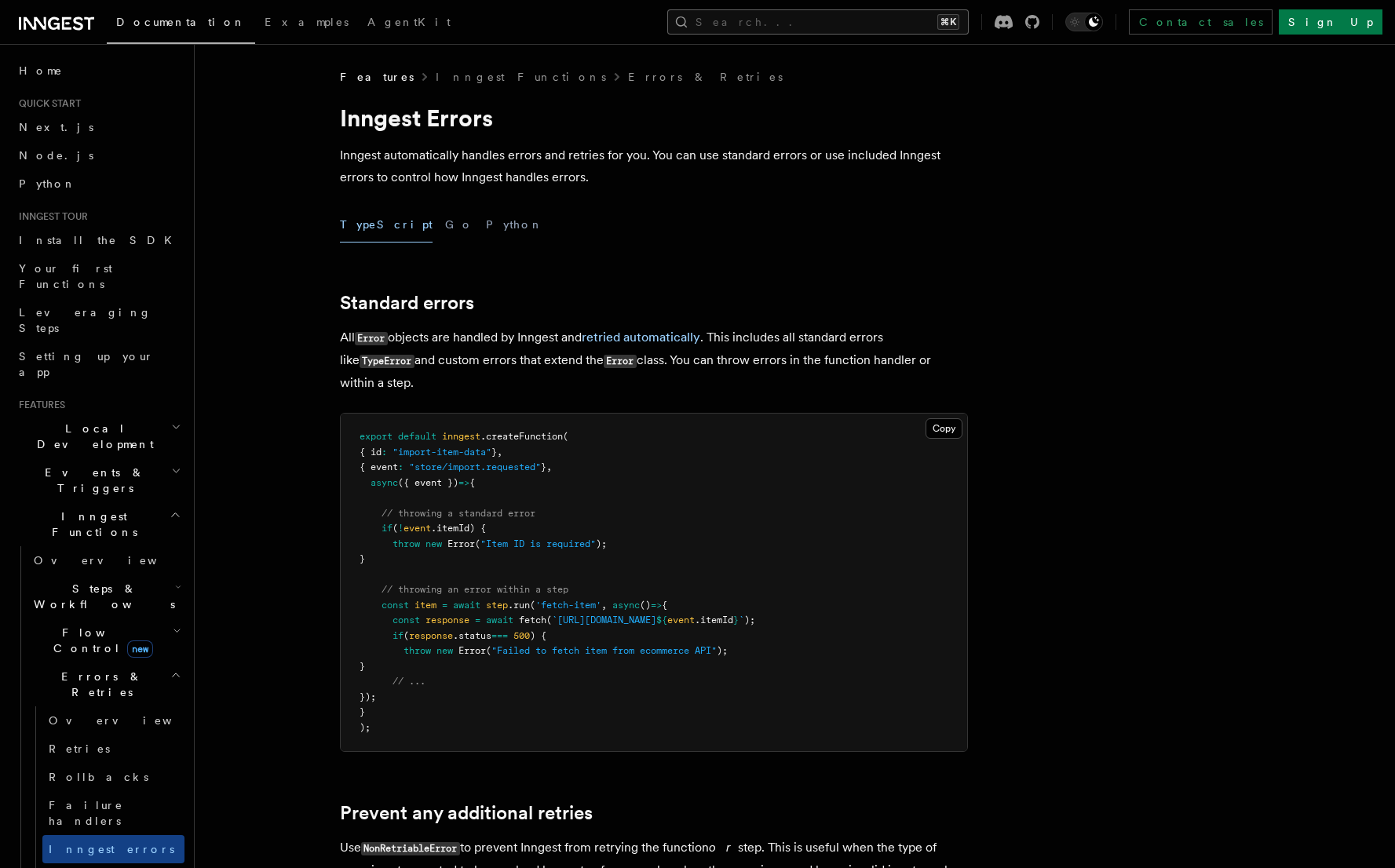
click at [812, 29] on button "Search... ⌘K" at bounding box center [818, 21] width 302 height 25
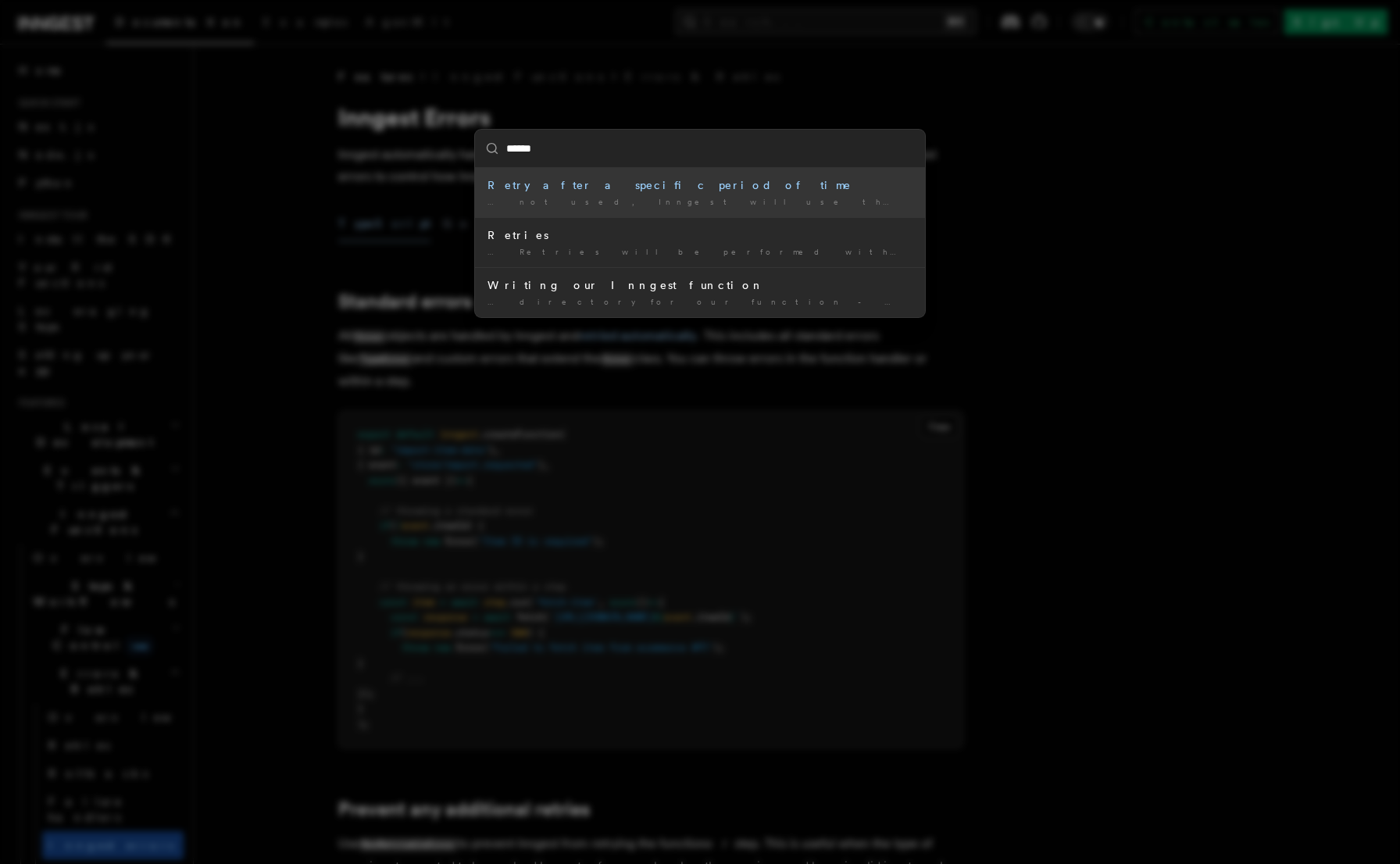
type input "*******"
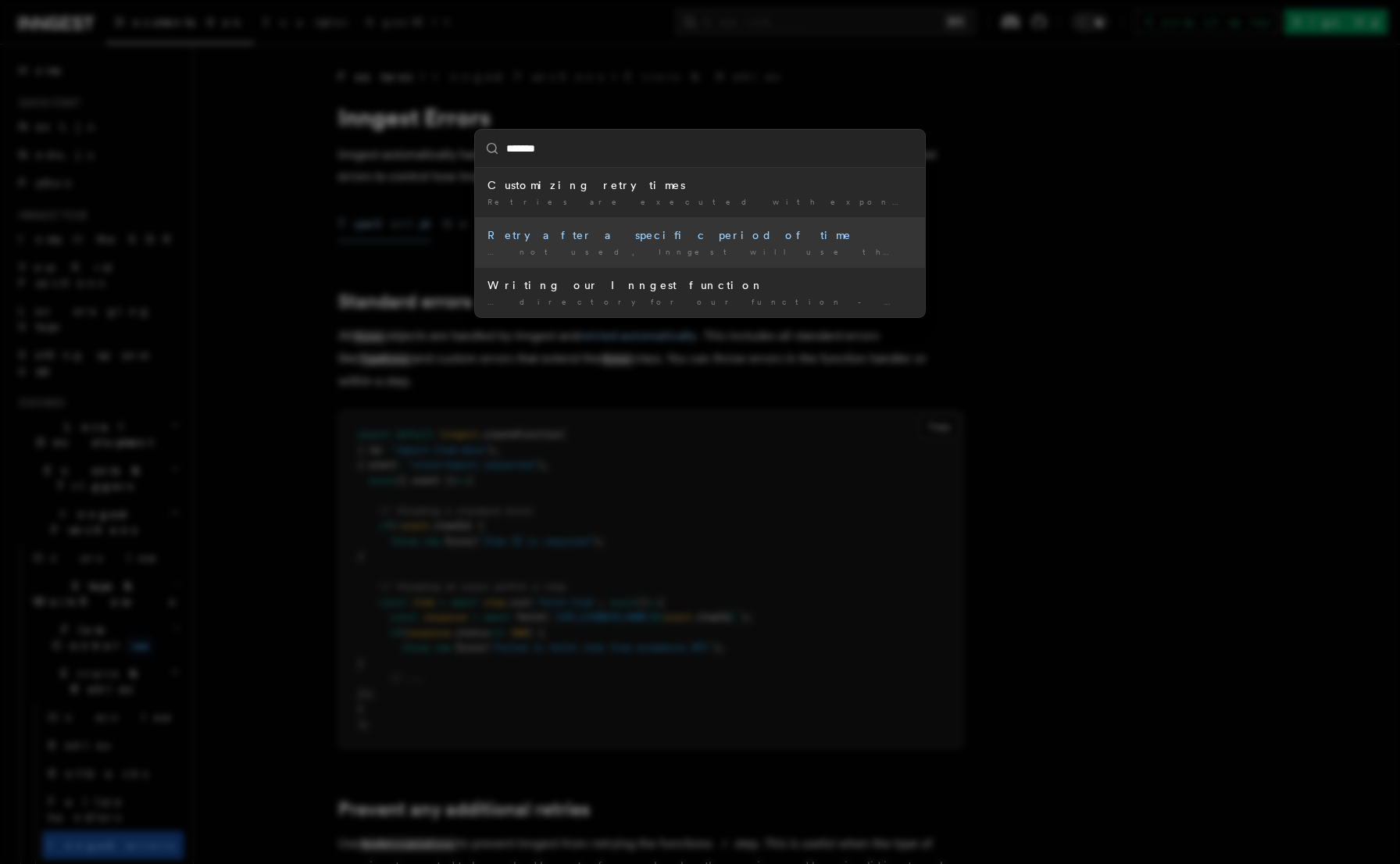
click at [713, 257] on li "Retry after a specific period of time … not used, Inngest will use the default …" at bounding box center [700, 242] width 450 height 50
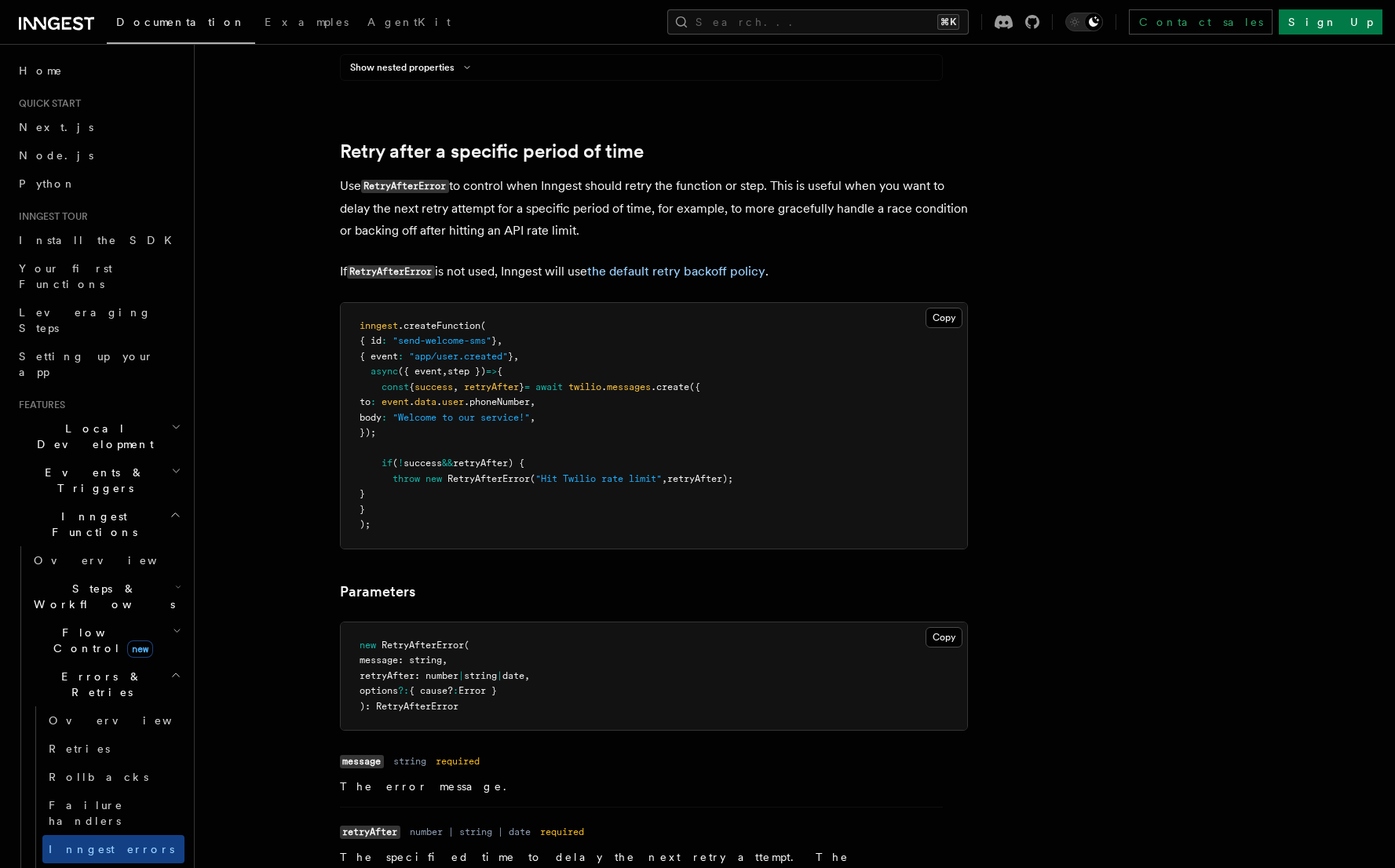
scroll to position [1481, 0]
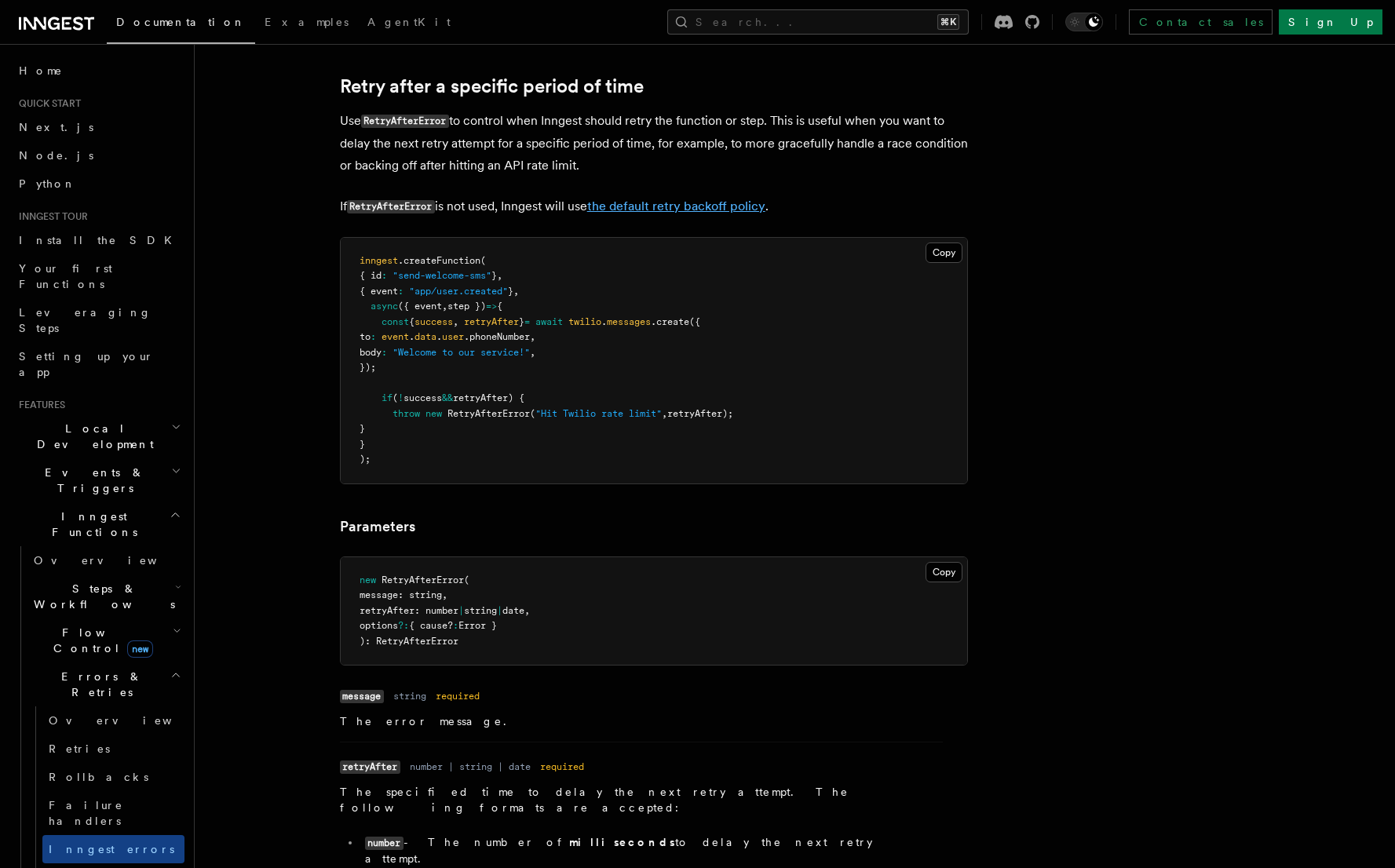
click at [682, 203] on link "the default retry backoff policy" at bounding box center [676, 206] width 178 height 15
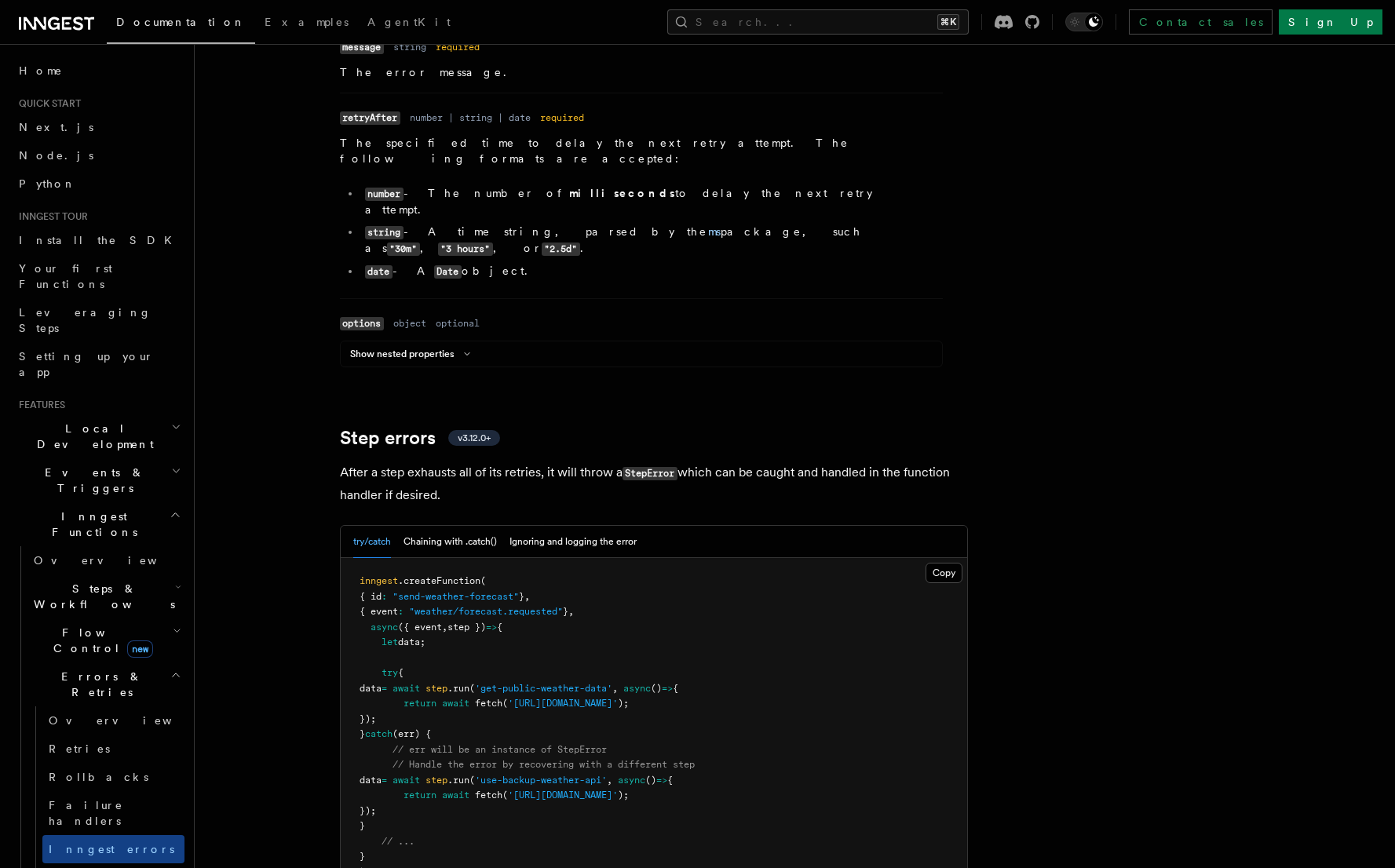
scroll to position [2323, 0]
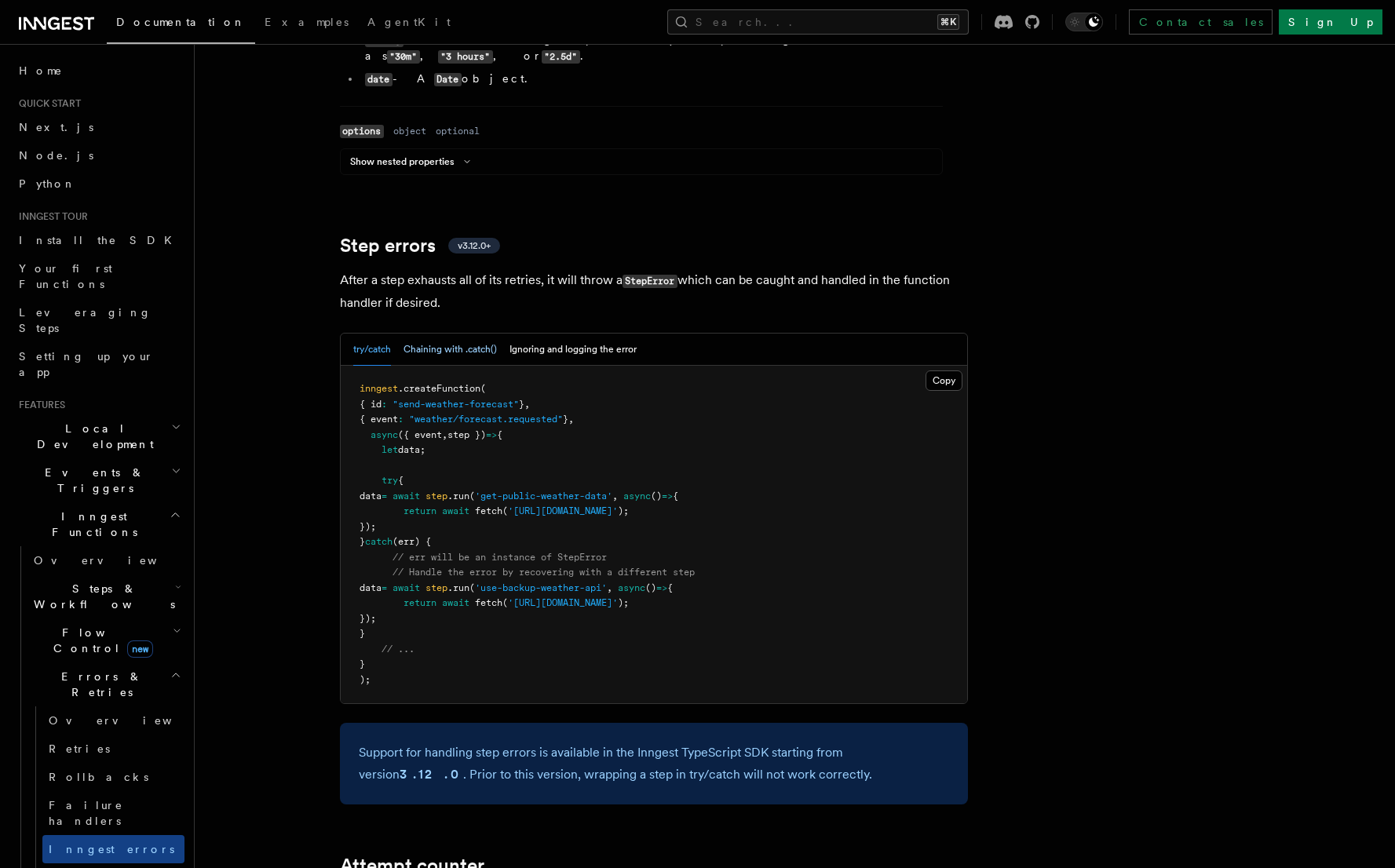
drag, startPoint x: 561, startPoint y: 303, endPoint x: 448, endPoint y: 309, distance: 113.2
click at [560, 333] on button "Ignoring and logging the error" at bounding box center [572, 349] width 127 height 32
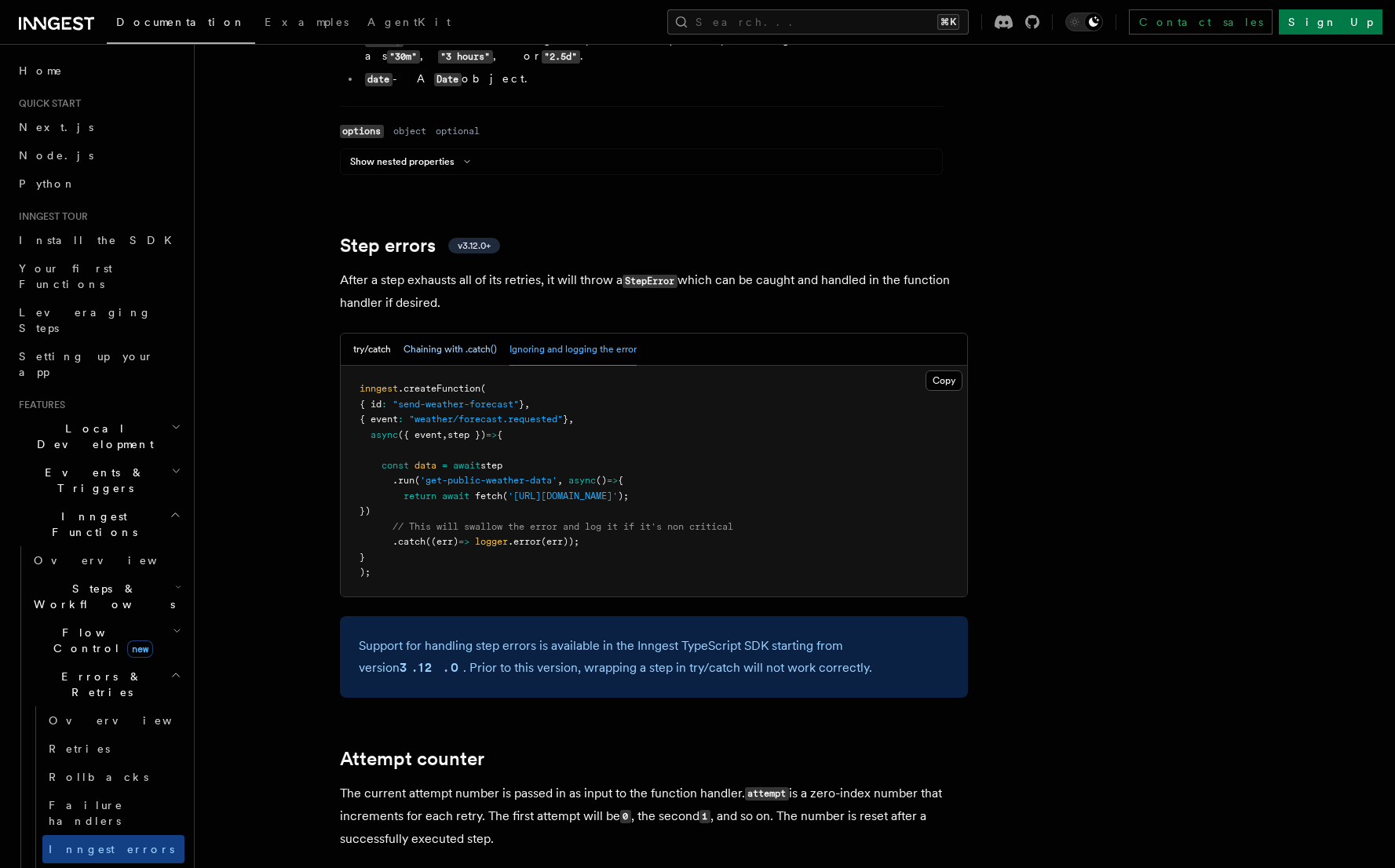
click at [447, 333] on button "Chaining with .catch()" at bounding box center [450, 349] width 93 height 32
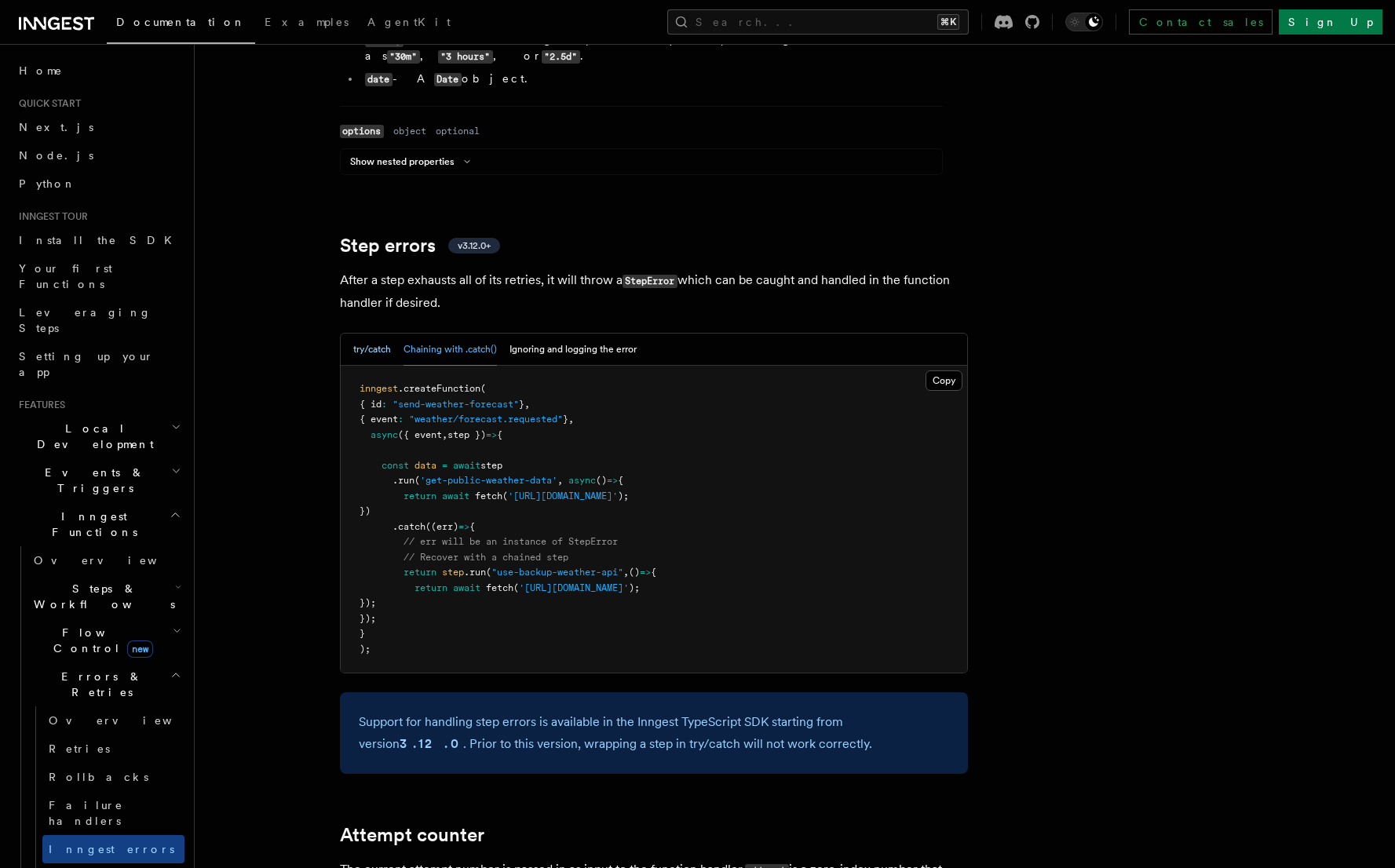
click at [367, 333] on button "try/catch" at bounding box center [372, 349] width 37 height 32
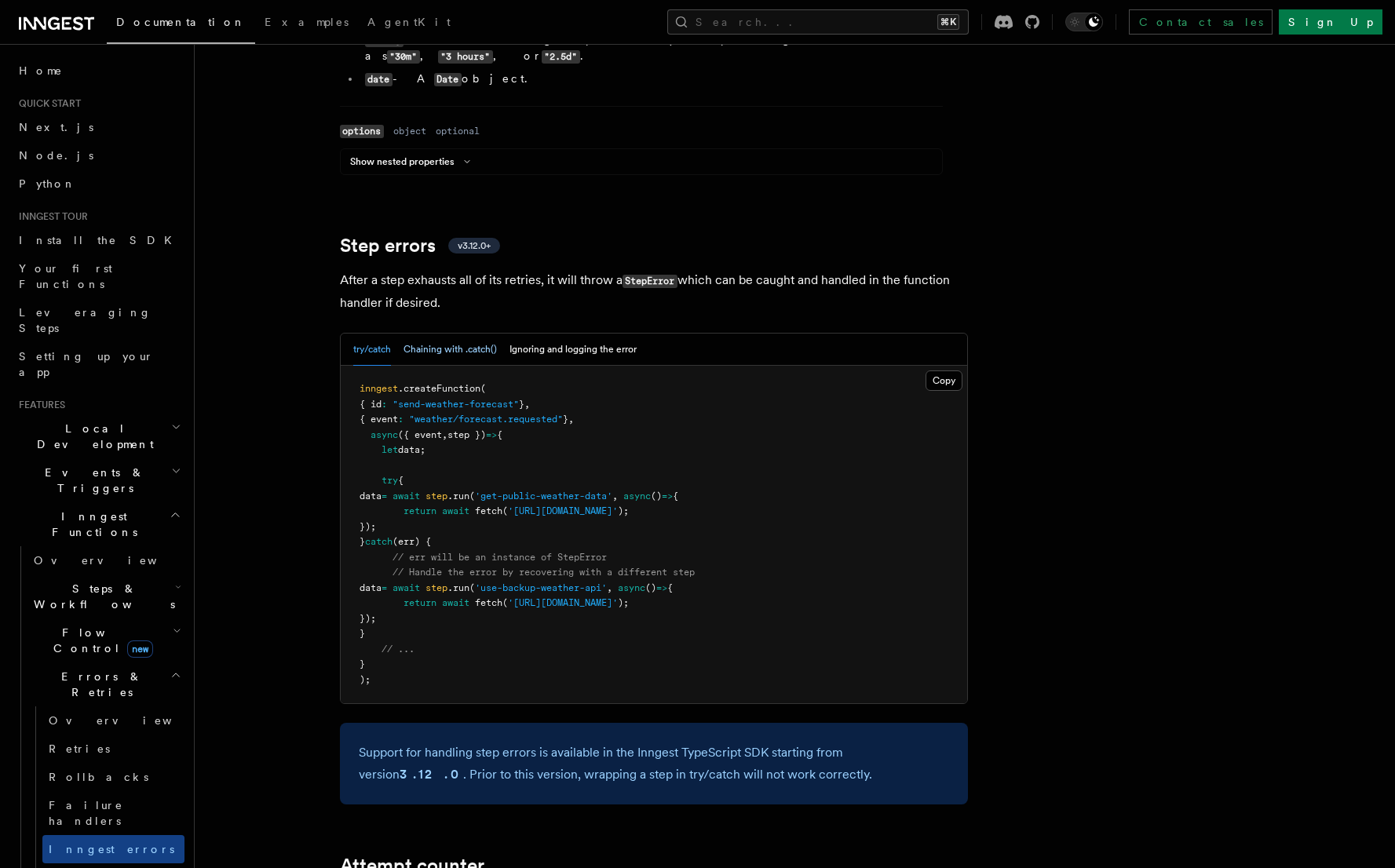
click at [427, 333] on button "Chaining with .catch()" at bounding box center [450, 349] width 93 height 32
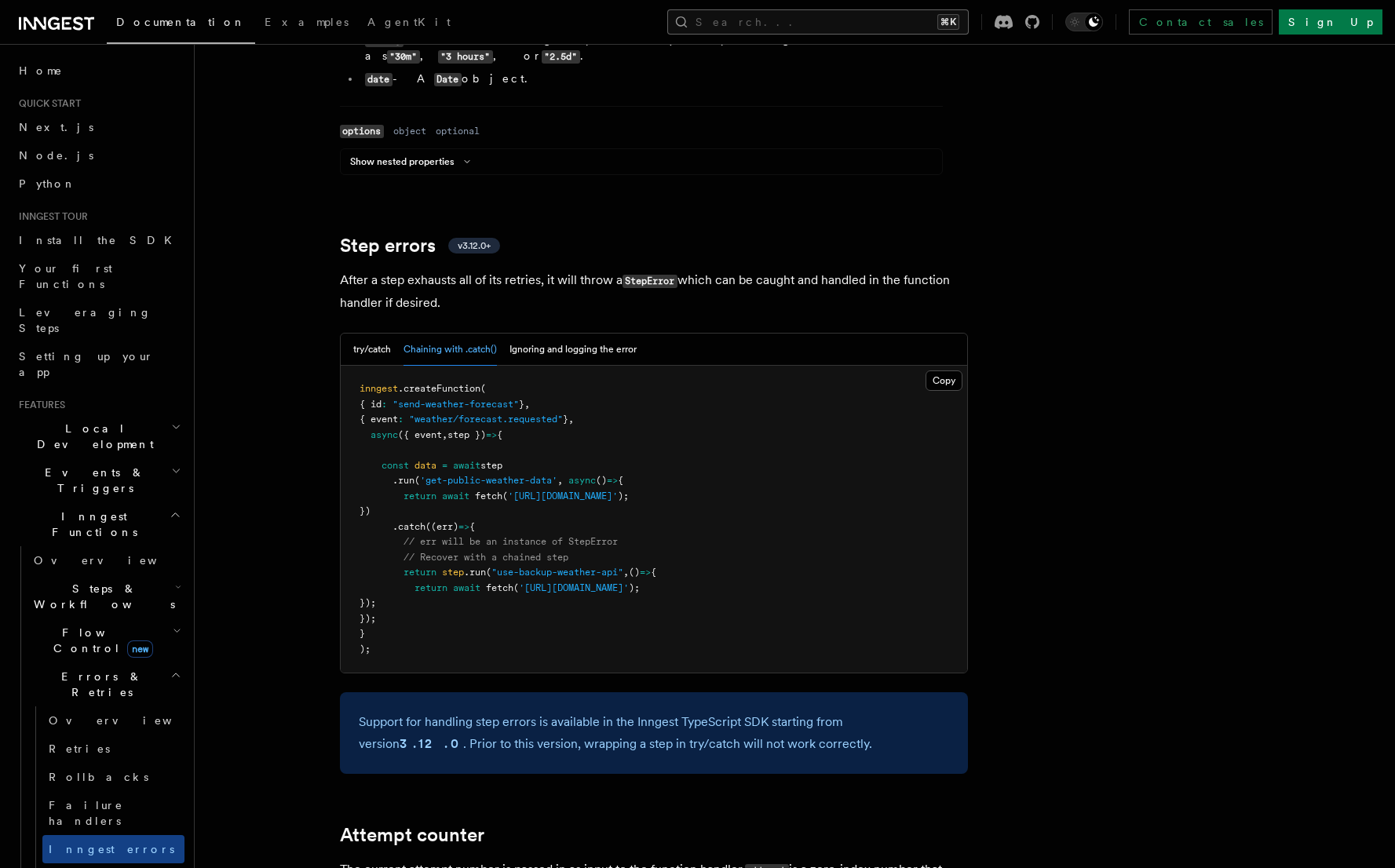
click at [846, 29] on button "Search... ⌘K" at bounding box center [818, 21] width 302 height 25
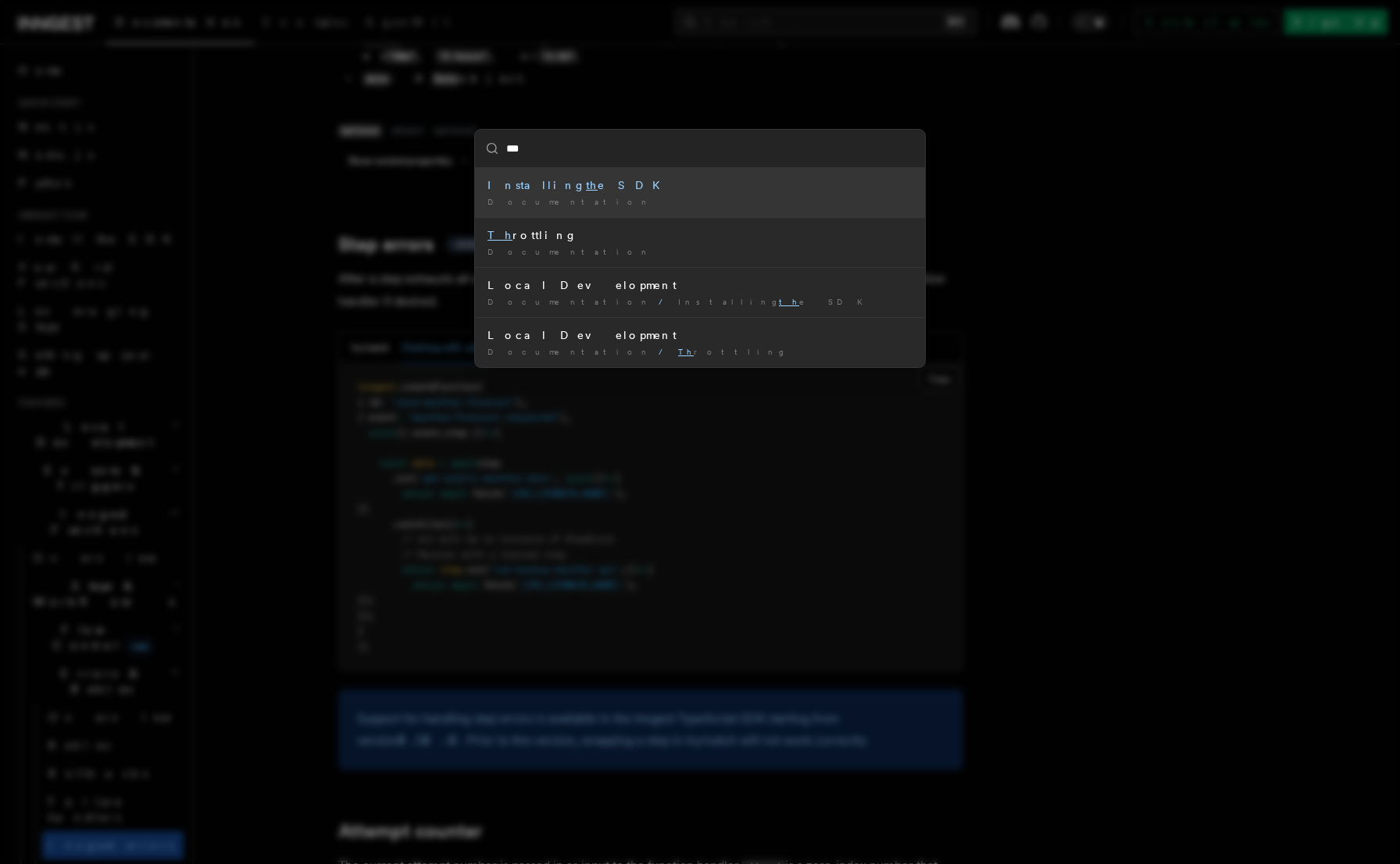
type input "****"
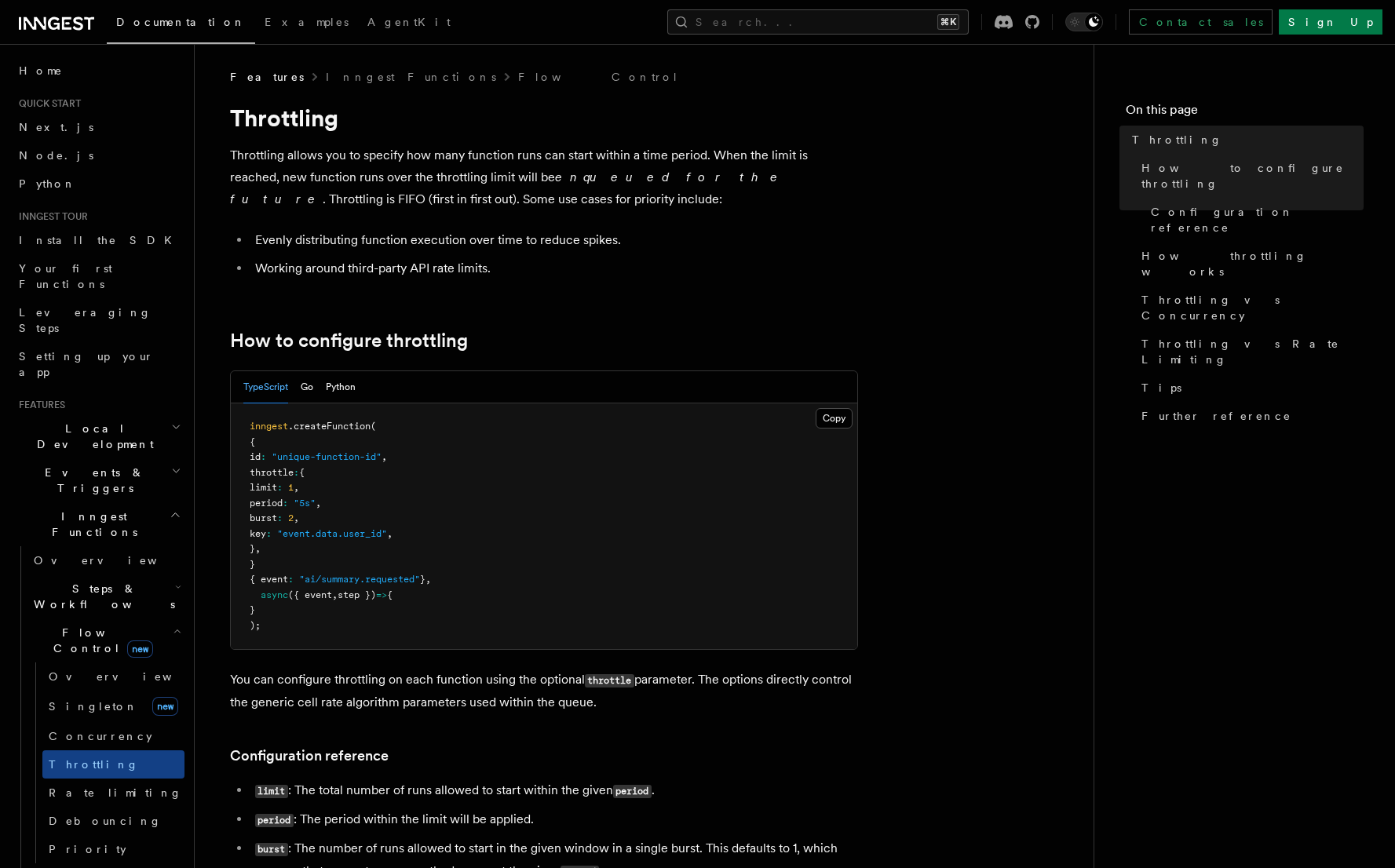
scroll to position [3, 0]
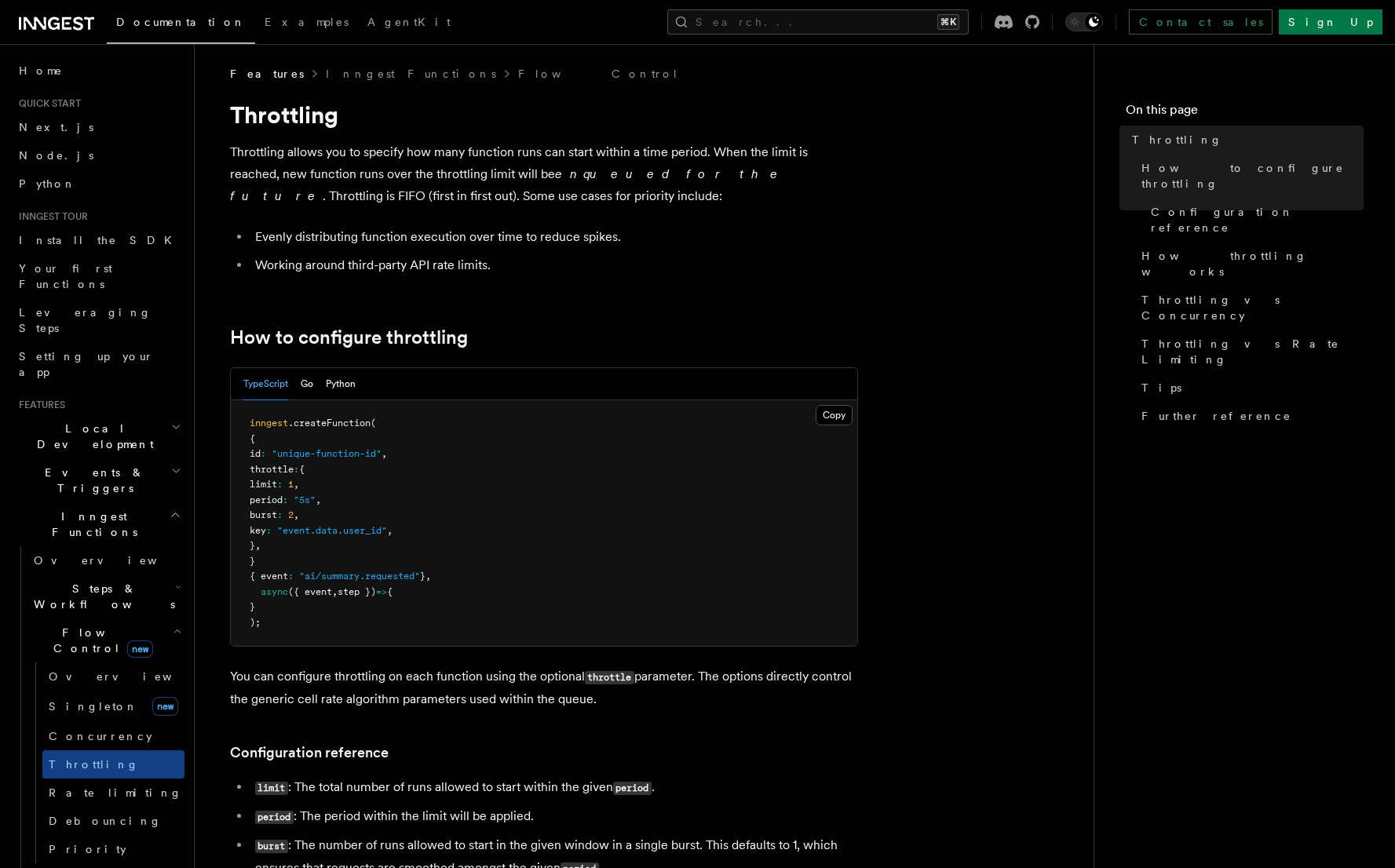
click at [302, 543] on pre "inngest .createFunction ( { id : "unique-function-id" , throttle : { limit : 1 …" at bounding box center [544, 523] width 626 height 246
drag, startPoint x: 302, startPoint y: 543, endPoint x: 237, endPoint y: 473, distance: 95.5
click at [237, 473] on pre "inngest .createFunction ( { id : "unique-function-id" , throttle : { limit : 1 …" at bounding box center [544, 523] width 626 height 246
copy code "throttle : { limit : 1 , period : "5s" , burst : 2 , key : "event.data.user_id"…"
